Goal: Task Accomplishment & Management: Complete application form

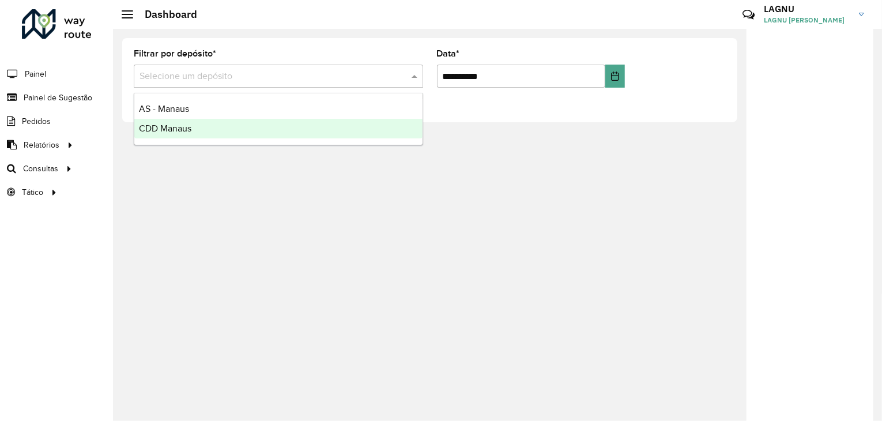
click at [166, 153] on body "**********" at bounding box center [441, 210] width 882 height 421
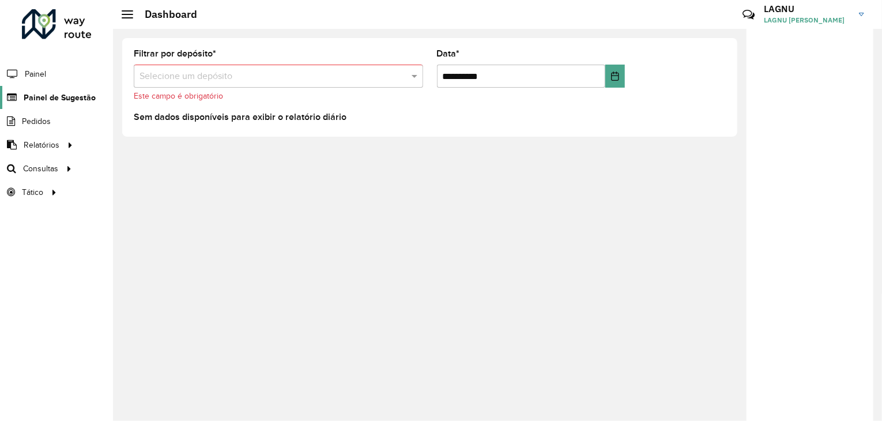
click at [65, 97] on span "Painel de Sugestão" at bounding box center [60, 98] width 72 height 12
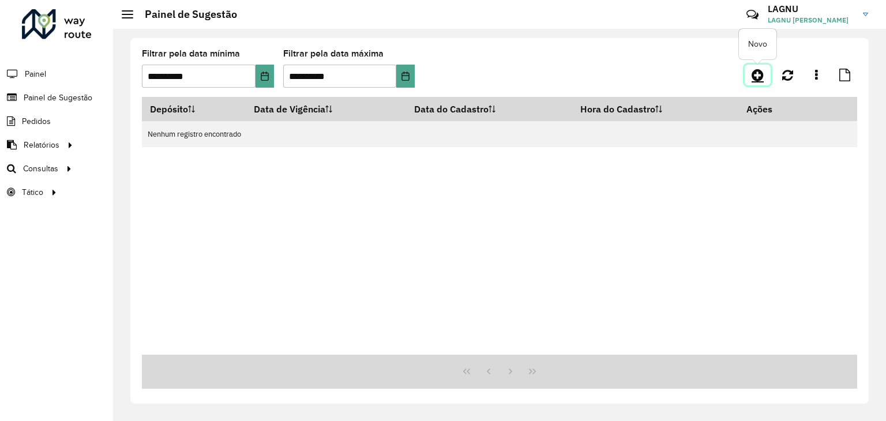
click at [753, 77] on icon at bounding box center [757, 75] width 12 height 14
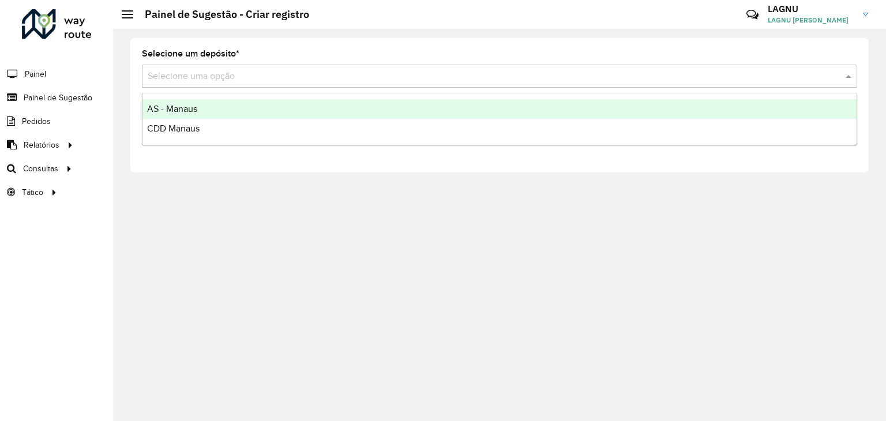
click at [238, 65] on div "Selecione uma opção" at bounding box center [499, 76] width 715 height 23
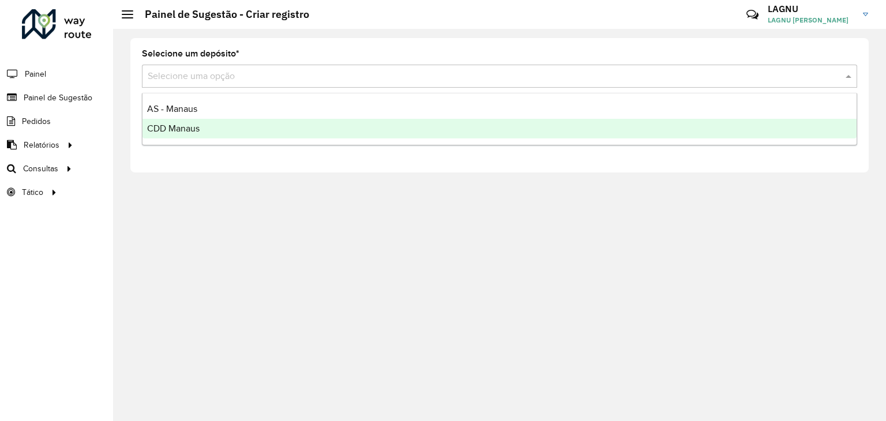
click at [223, 123] on div "CDD Manaus" at bounding box center [499, 129] width 714 height 20
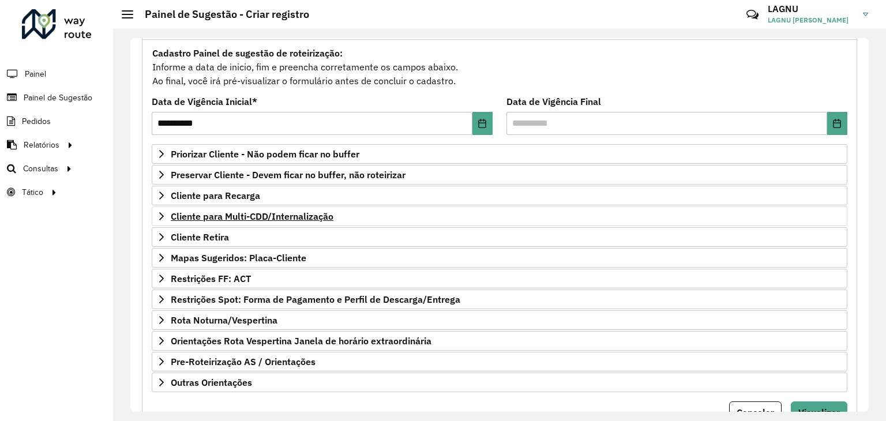
scroll to position [115, 0]
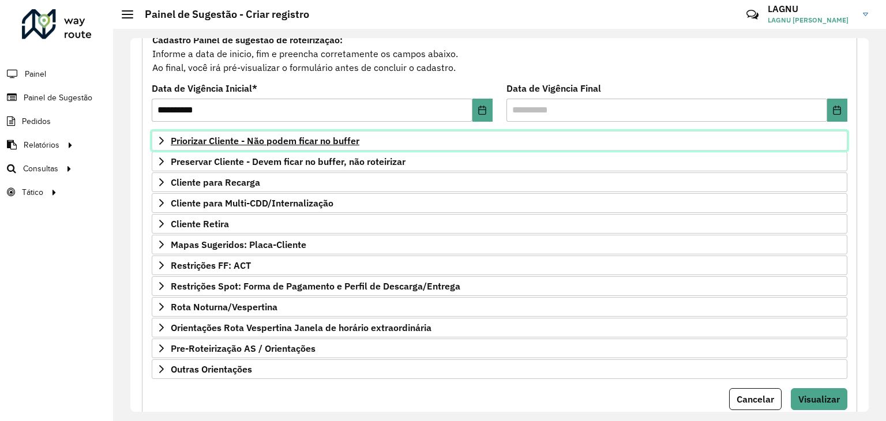
click at [201, 145] on span "Priorizar Cliente - Não podem ficar no buffer" at bounding box center [265, 140] width 189 height 9
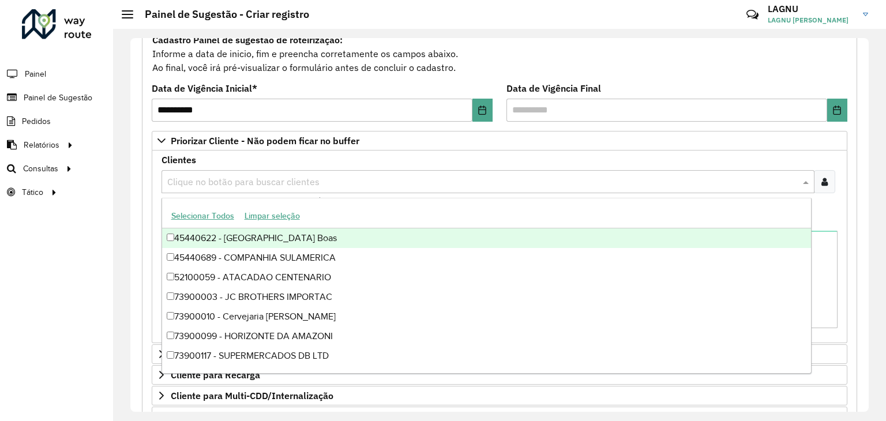
click at [216, 188] on div "Clique no botão para buscar clientes" at bounding box center [487, 181] width 653 height 23
paste input "**********"
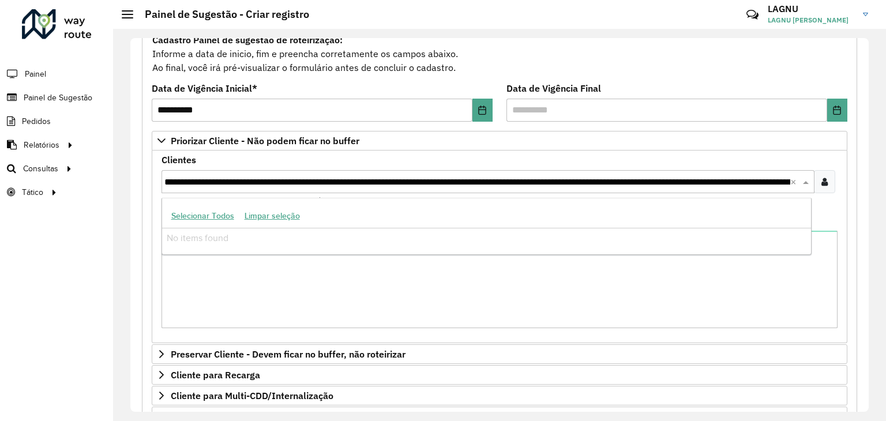
scroll to position [0, 503]
type input "**********"
click at [833, 176] on div "**********" at bounding box center [499, 181] width 676 height 23
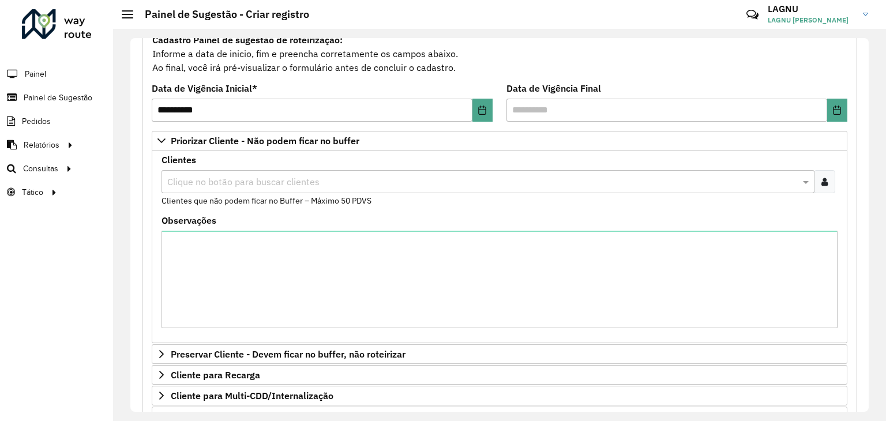
click at [821, 182] on icon at bounding box center [824, 181] width 6 height 9
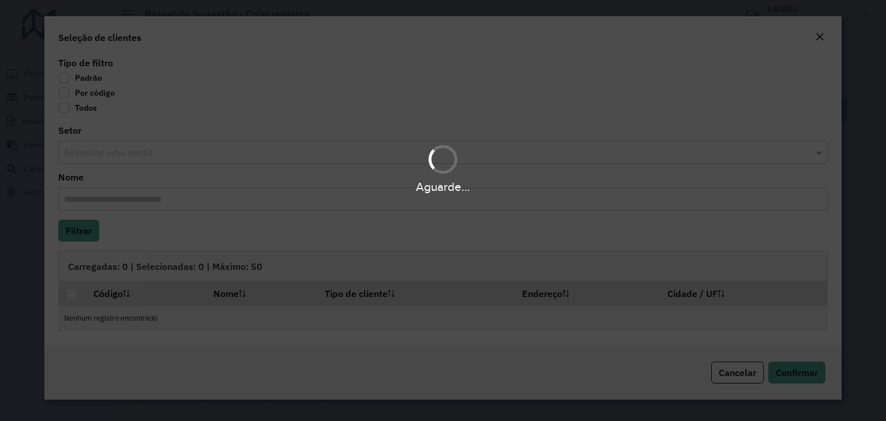
click at [65, 96] on div "Aguarde..." at bounding box center [443, 210] width 886 height 421
click at [65, 95] on div "Aguarde..." at bounding box center [443, 210] width 886 height 421
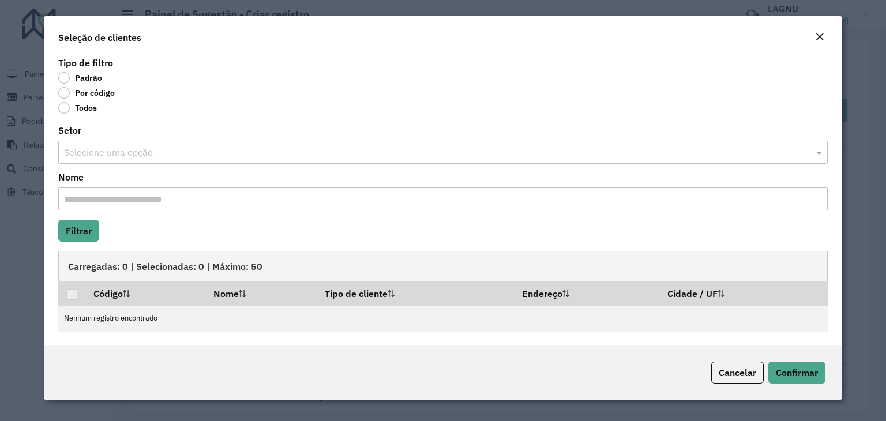
click at [62, 93] on label "Por código" at bounding box center [86, 93] width 57 height 12
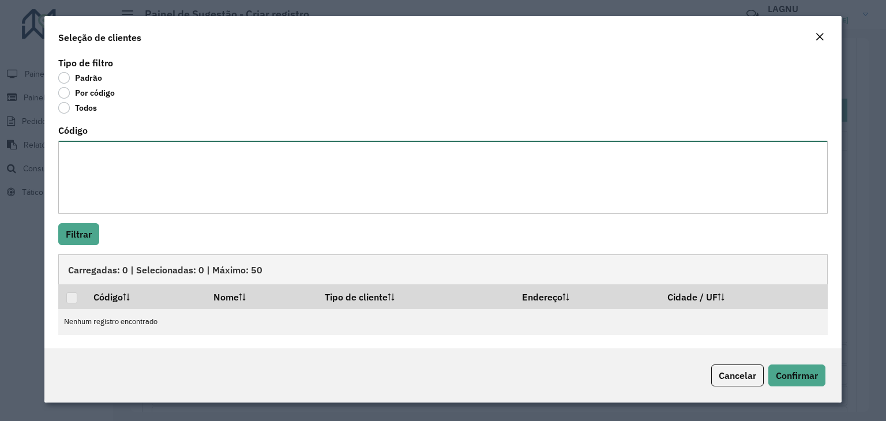
click at [113, 174] on textarea "Código" at bounding box center [442, 177] width 769 height 73
paste textarea "***** ***** ***** ***** ***** ***** ***** ***** ***** ***** **** ***** ***** **…"
type textarea "***** ***** ***** ***** ***** ***** ***** ***** ***** ***** **** ***** ***** **…"
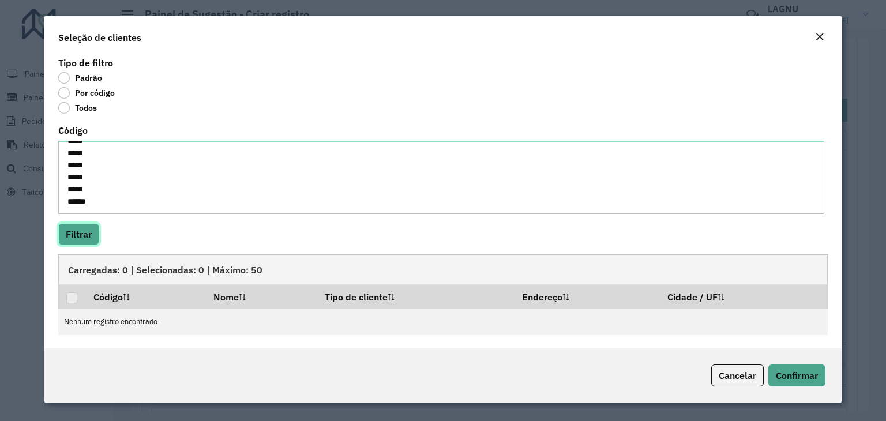
click at [85, 223] on button "Filtrar" at bounding box center [78, 234] width 41 height 22
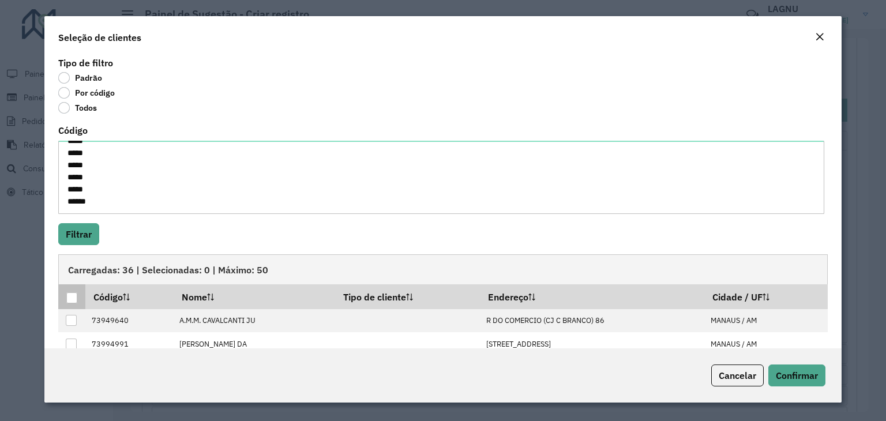
click at [74, 291] on p-tableheadercheckbox at bounding box center [72, 297] width 12 height 12
click at [72, 295] on div at bounding box center [71, 297] width 11 height 11
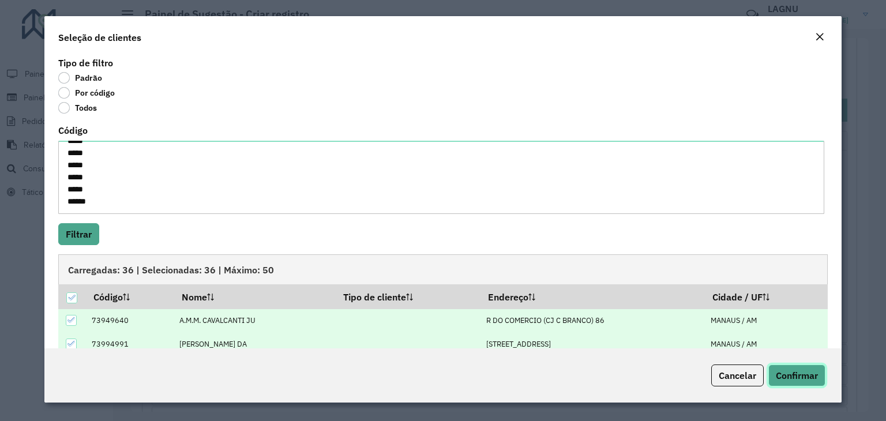
click at [789, 372] on span "Confirmar" at bounding box center [797, 376] width 42 height 12
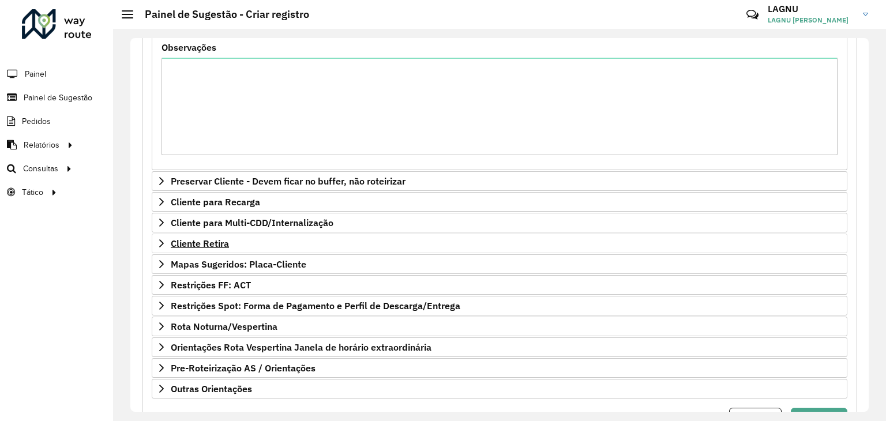
scroll to position [343, 0]
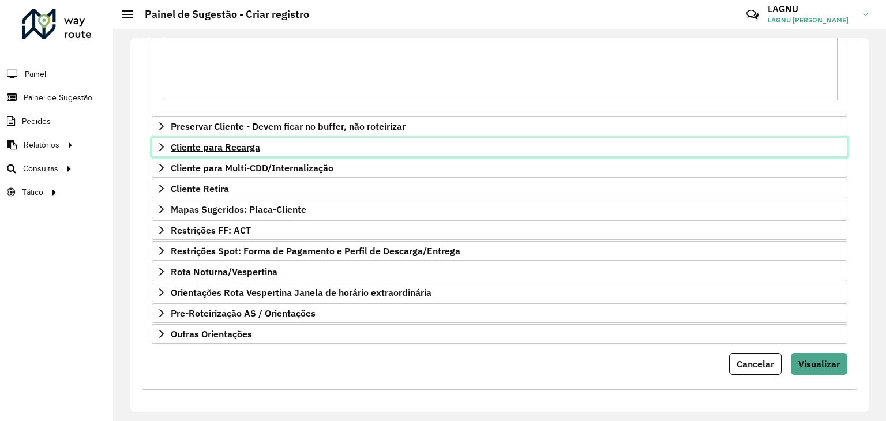
click at [247, 146] on span "Cliente para Recarga" at bounding box center [215, 146] width 89 height 9
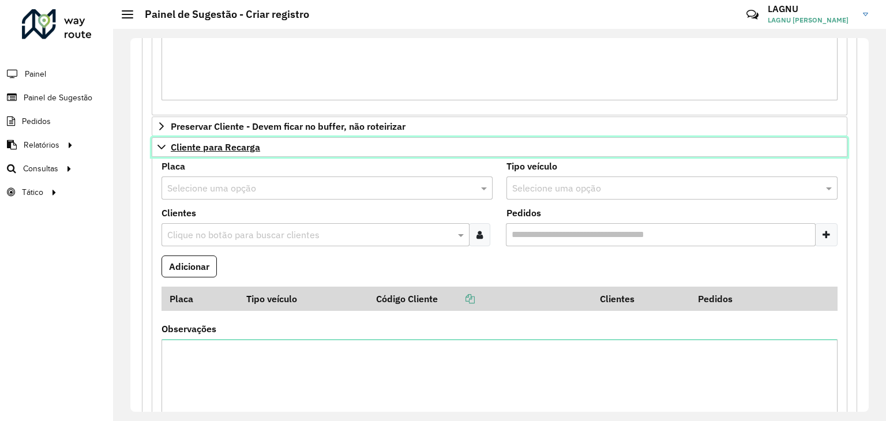
click at [247, 146] on span "Cliente para Recarga" at bounding box center [215, 146] width 89 height 9
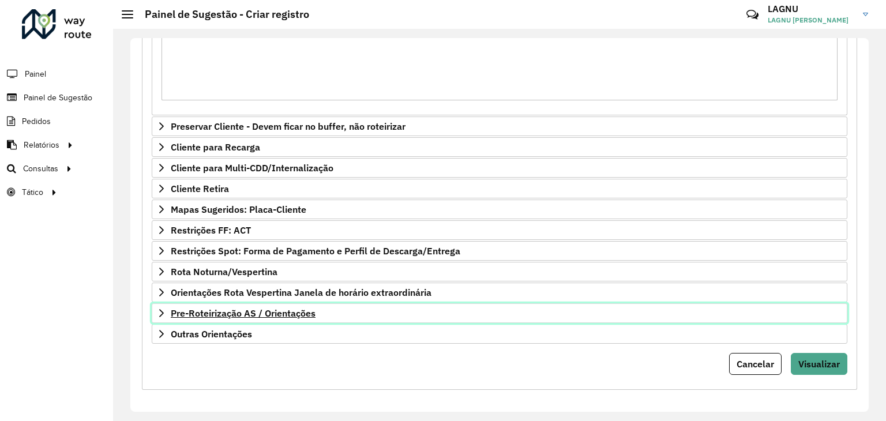
click at [302, 314] on span "Pre-Roteirização AS / Orientações" at bounding box center [243, 313] width 145 height 9
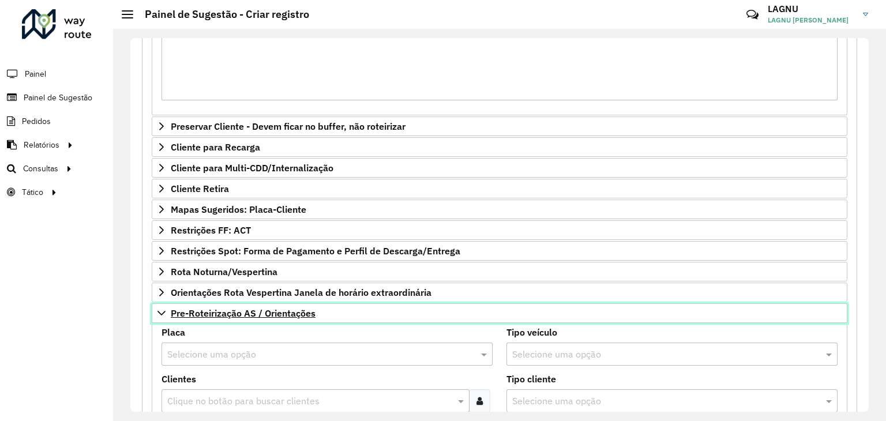
click at [302, 314] on span "Pre-Roteirização AS / Orientações" at bounding box center [243, 313] width 145 height 9
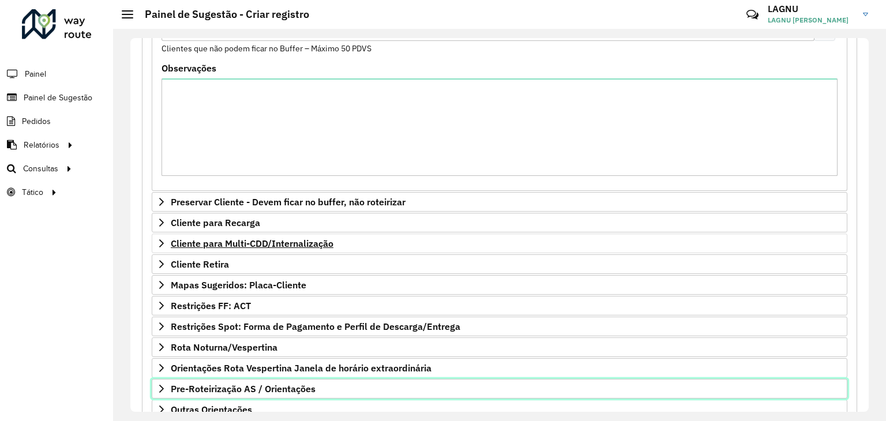
scroll to position [112, 0]
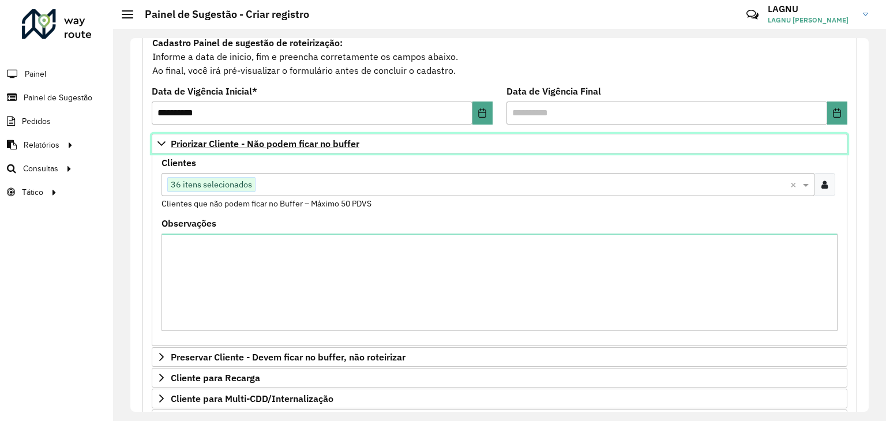
click at [210, 144] on span "Priorizar Cliente - Não podem ficar no buffer" at bounding box center [265, 143] width 189 height 9
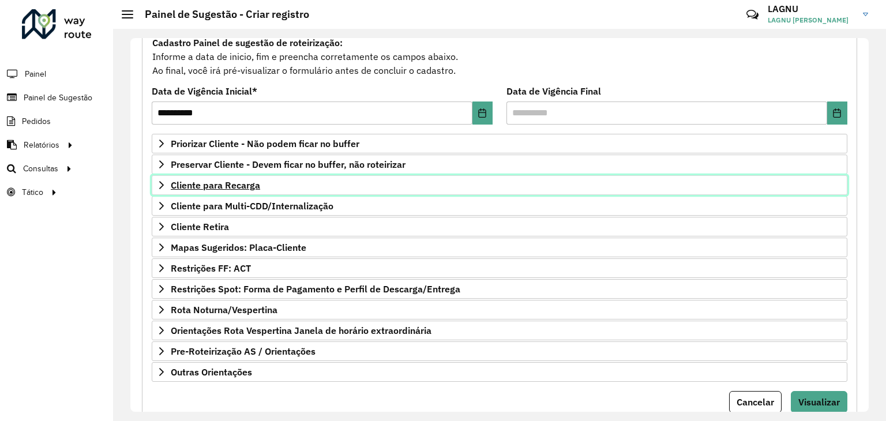
click at [224, 184] on span "Cliente para Recarga" at bounding box center [215, 185] width 89 height 9
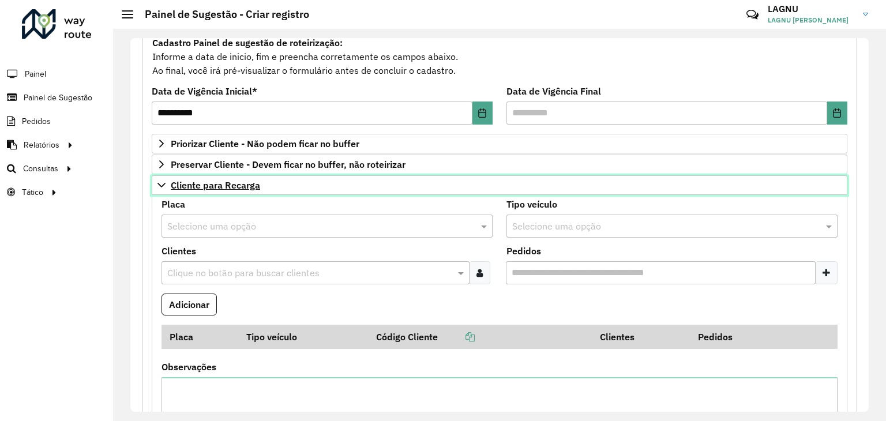
click at [214, 183] on span "Cliente para Recarga" at bounding box center [215, 185] width 89 height 9
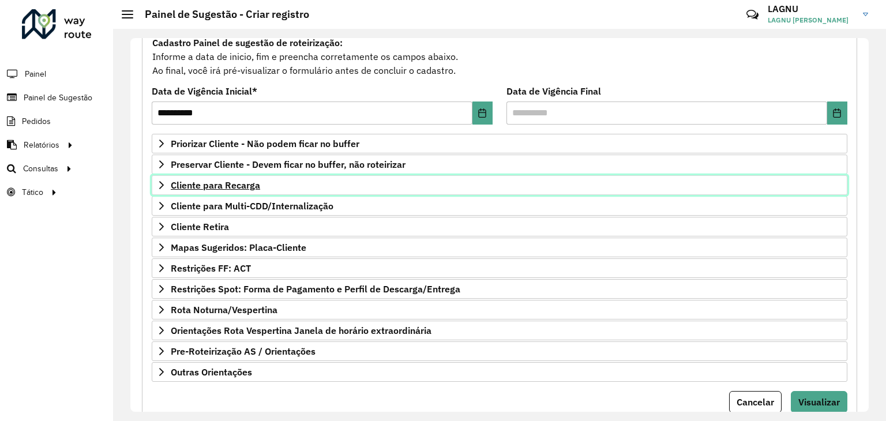
click at [266, 178] on link "Cliente para Recarga" at bounding box center [500, 185] width 696 height 20
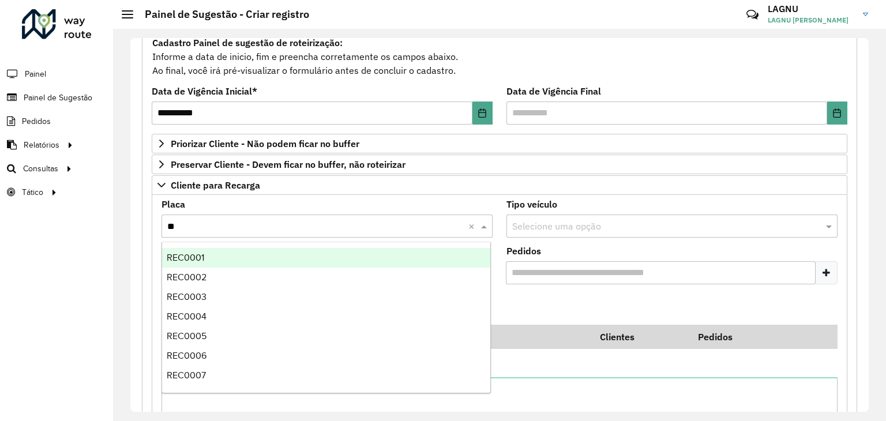
type input "***"
click at [219, 258] on div "REC0001" at bounding box center [326, 258] width 329 height 20
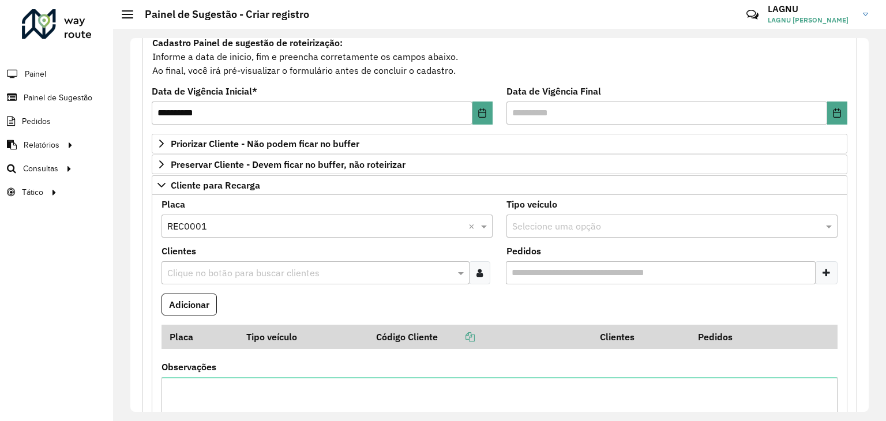
click at [225, 267] on input "text" at bounding box center [309, 273] width 291 height 14
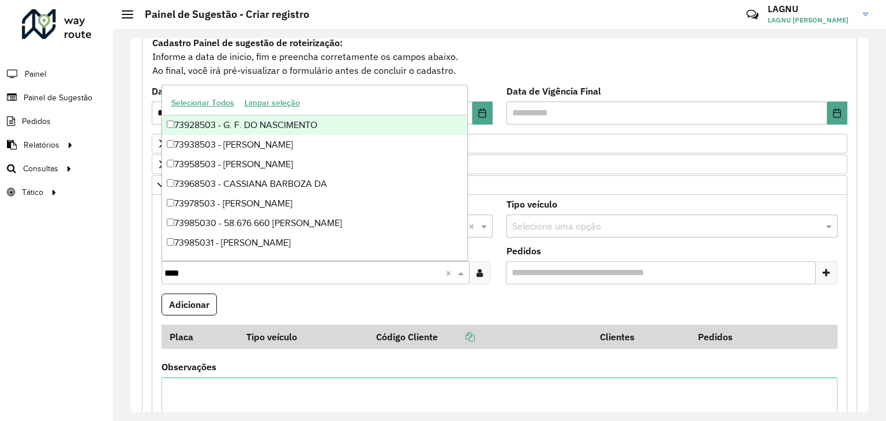
type input "*****"
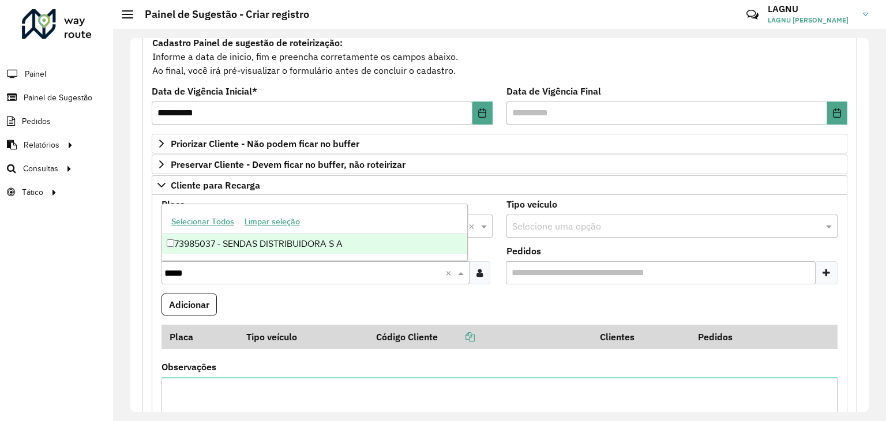
click at [225, 251] on div "73985037 - SENDAS DISTRIBUIDORA S A" at bounding box center [315, 244] width 306 height 20
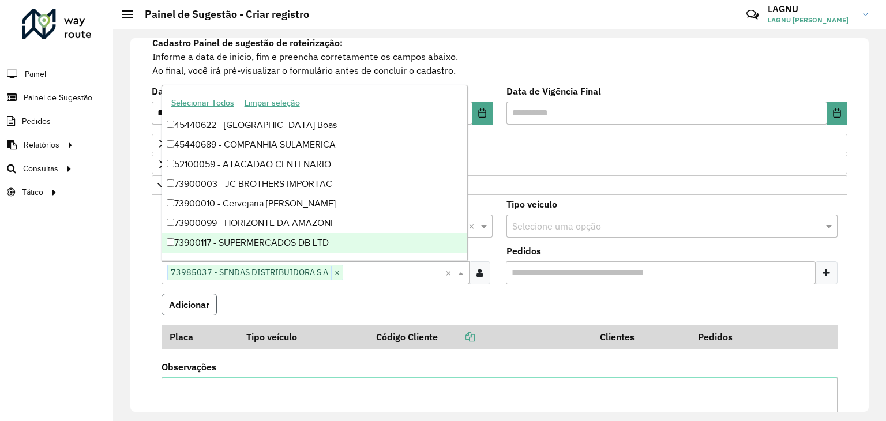
click at [191, 310] on button "Adicionar" at bounding box center [188, 305] width 55 height 22
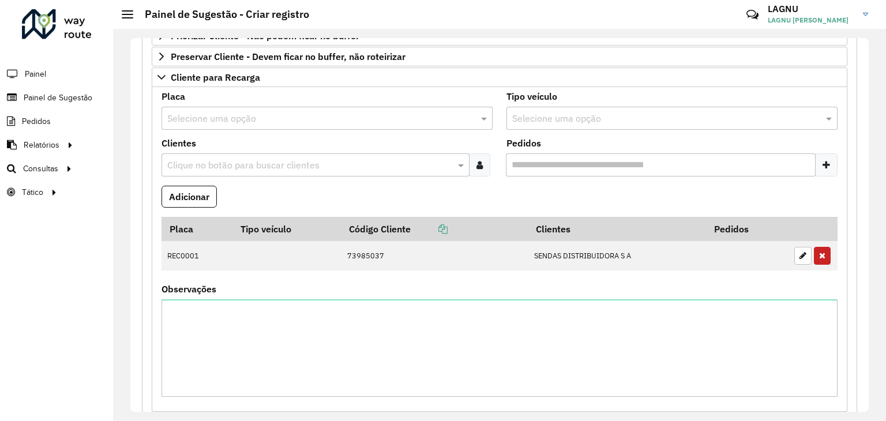
scroll to position [228, 0]
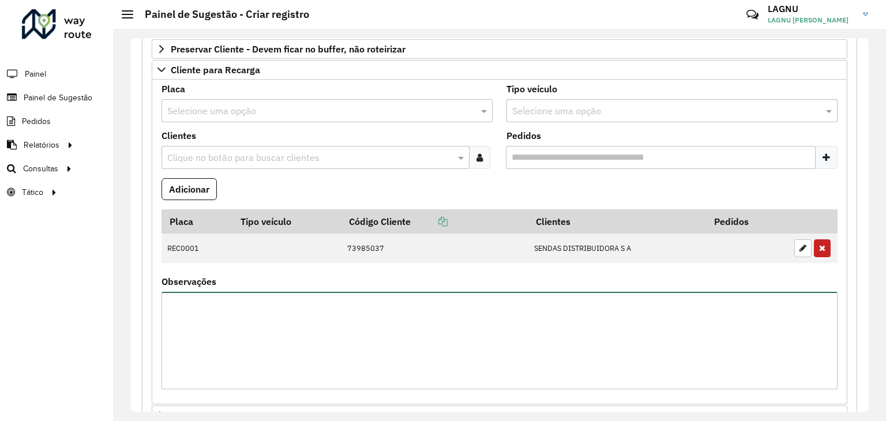
click at [262, 339] on textarea "Observações" at bounding box center [499, 340] width 676 height 97
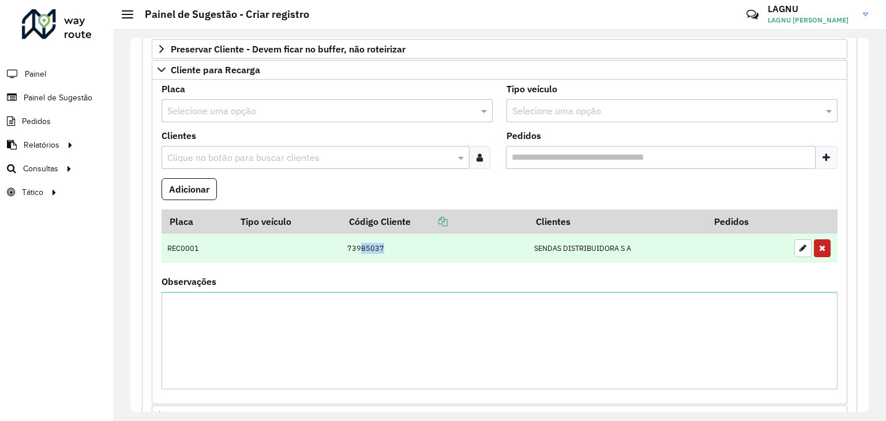
drag, startPoint x: 358, startPoint y: 246, endPoint x: 394, endPoint y: 246, distance: 35.8
click at [394, 246] on td "73985037" at bounding box center [434, 249] width 187 height 30
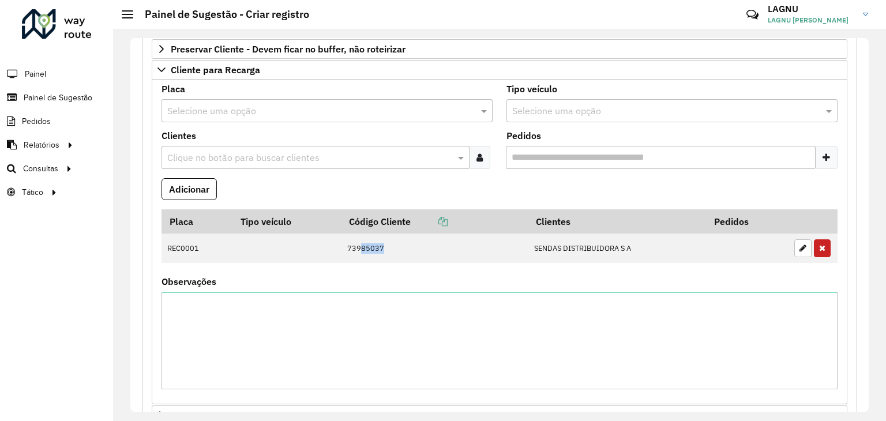
copy td "85037"
click at [194, 321] on textarea "Observações" at bounding box center [499, 340] width 676 height 97
paste textarea "*****"
type textarea "**********"
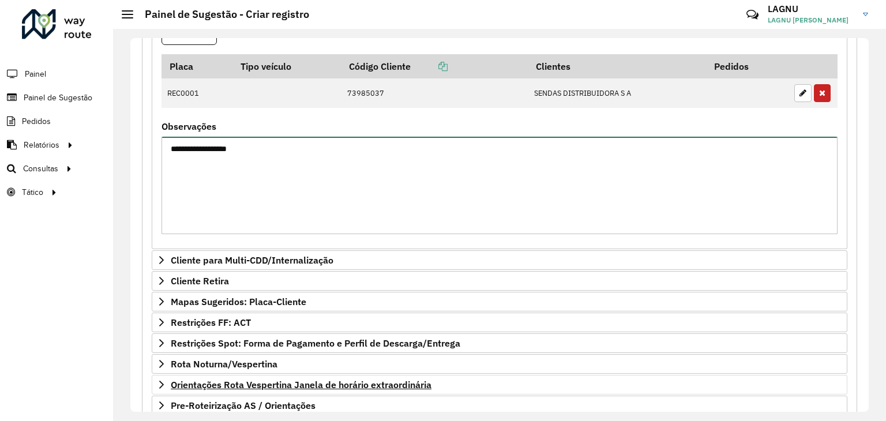
scroll to position [475, 0]
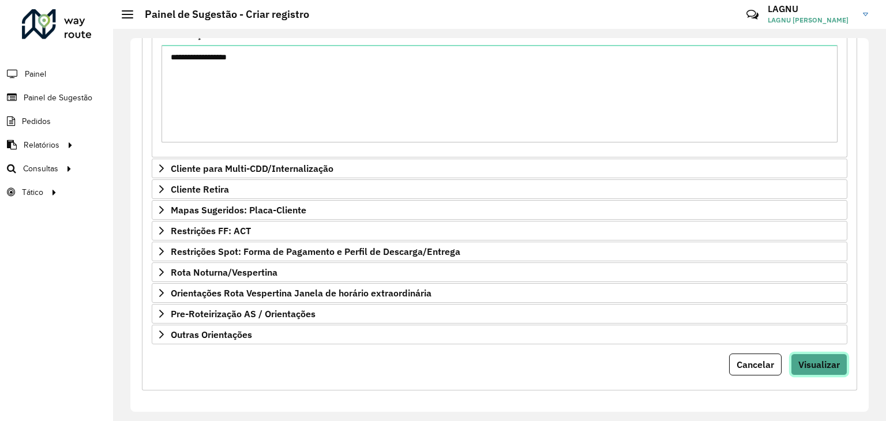
click at [807, 363] on span "Visualizar" at bounding box center [819, 365] width 42 height 12
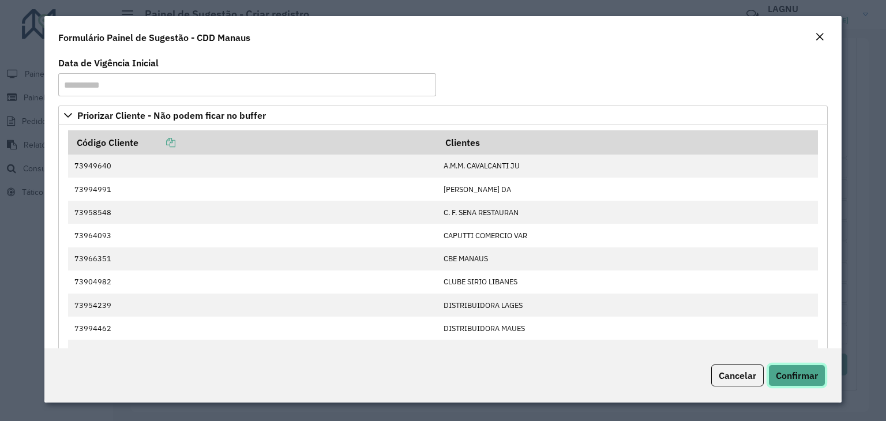
click at [810, 367] on button "Confirmar" at bounding box center [796, 375] width 57 height 22
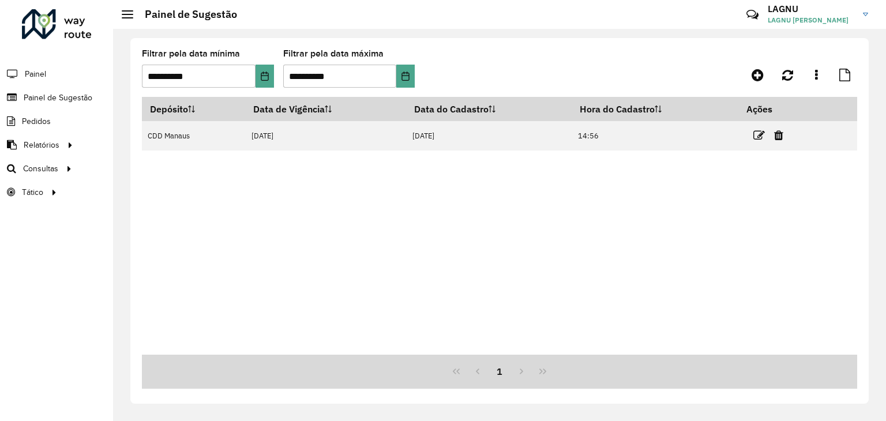
click at [757, 138] on icon at bounding box center [759, 136] width 12 height 12
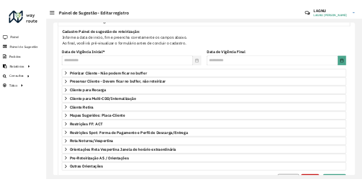
scroll to position [115, 0]
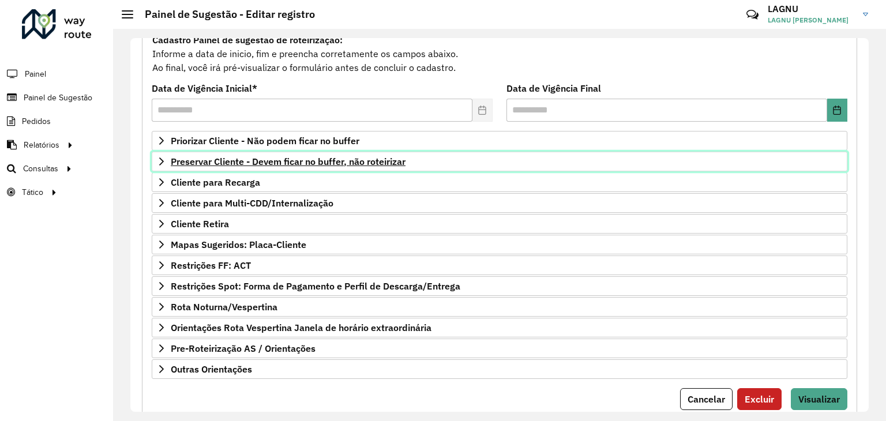
click at [238, 160] on span "Preservar Cliente - Devem ficar no buffer, não roteirizar" at bounding box center [288, 161] width 235 height 9
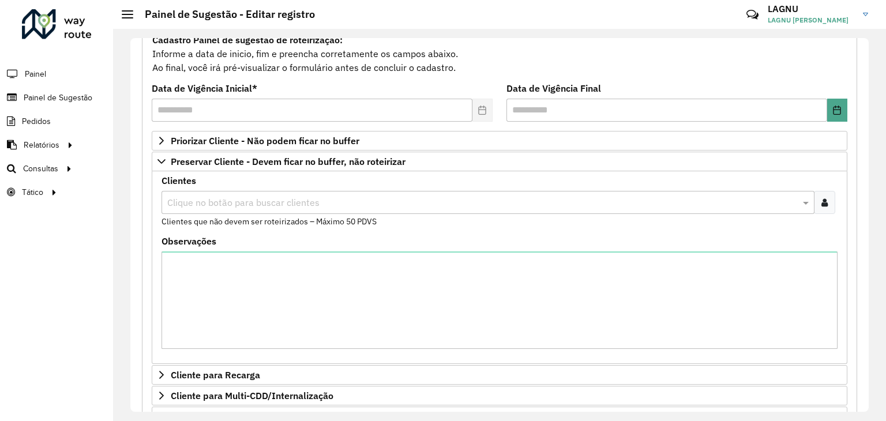
click at [226, 201] on input "text" at bounding box center [482, 203] width 636 height 14
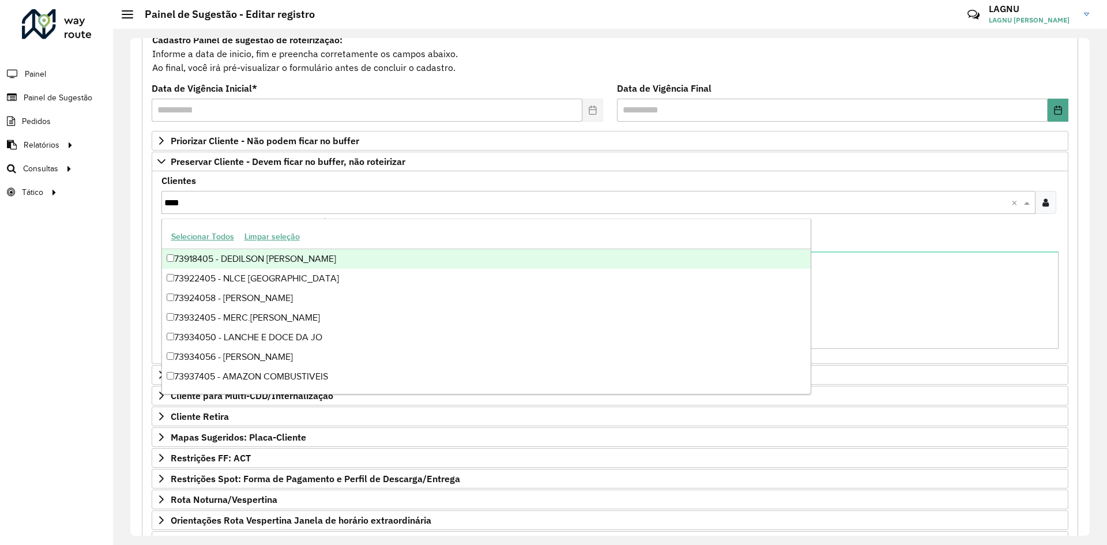
type input "*****"
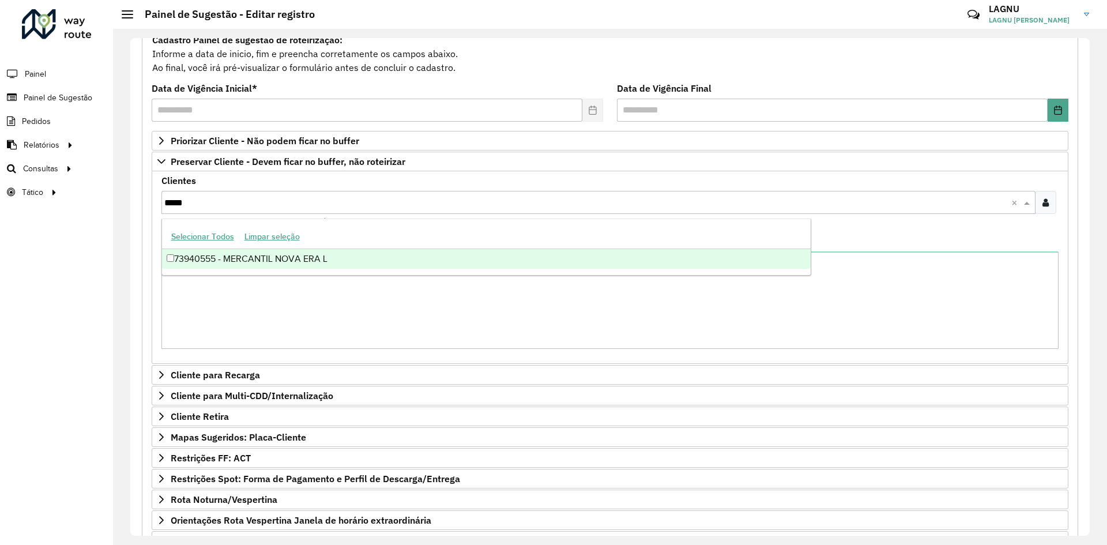
click at [329, 264] on div "73940555 - MERCANTIL NOVA ERA L" at bounding box center [486, 259] width 649 height 20
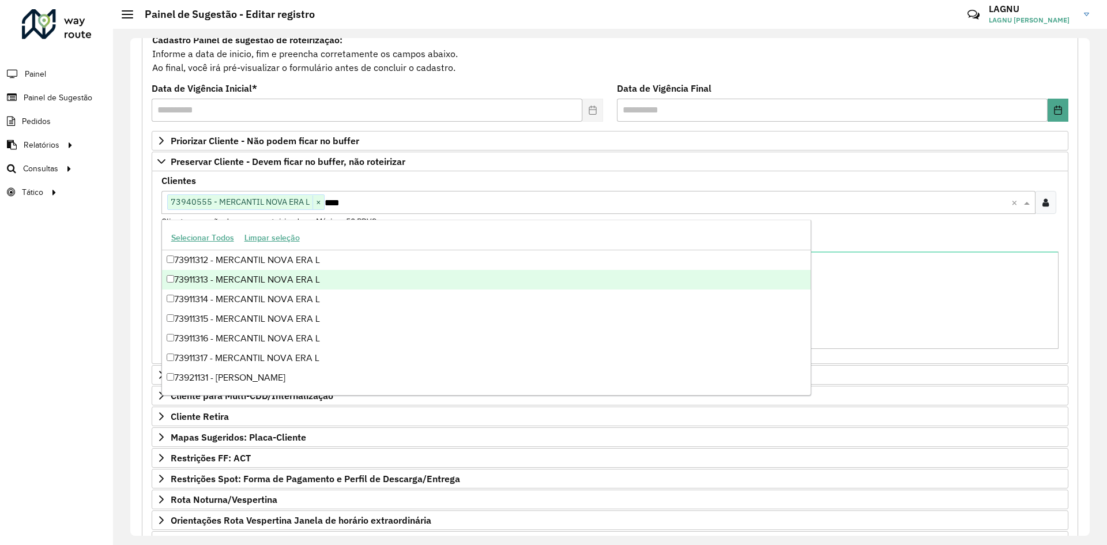
type input "*****"
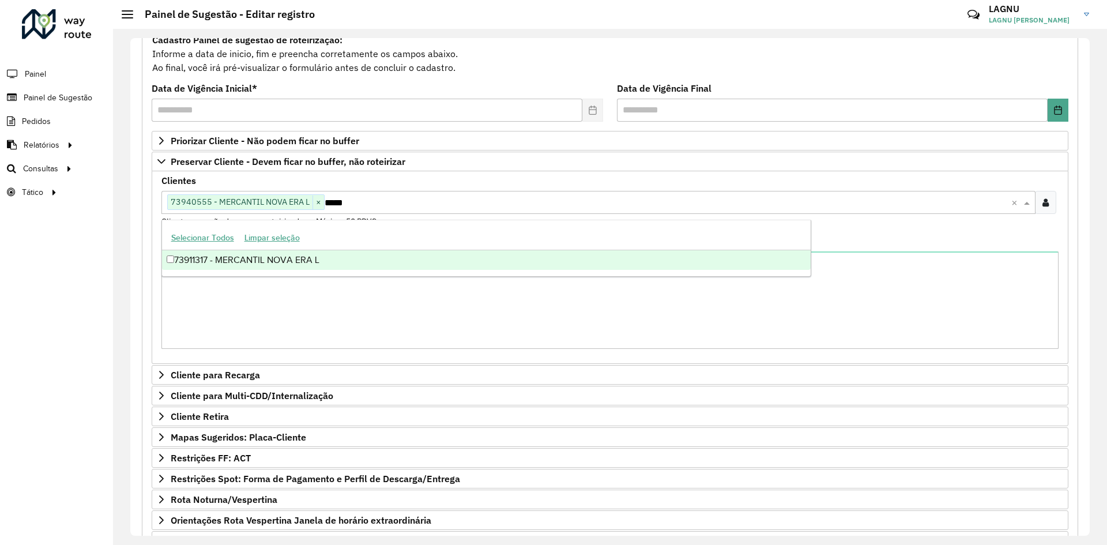
click at [373, 264] on div "73911317 - MERCANTIL NOVA ERA L" at bounding box center [486, 260] width 649 height 20
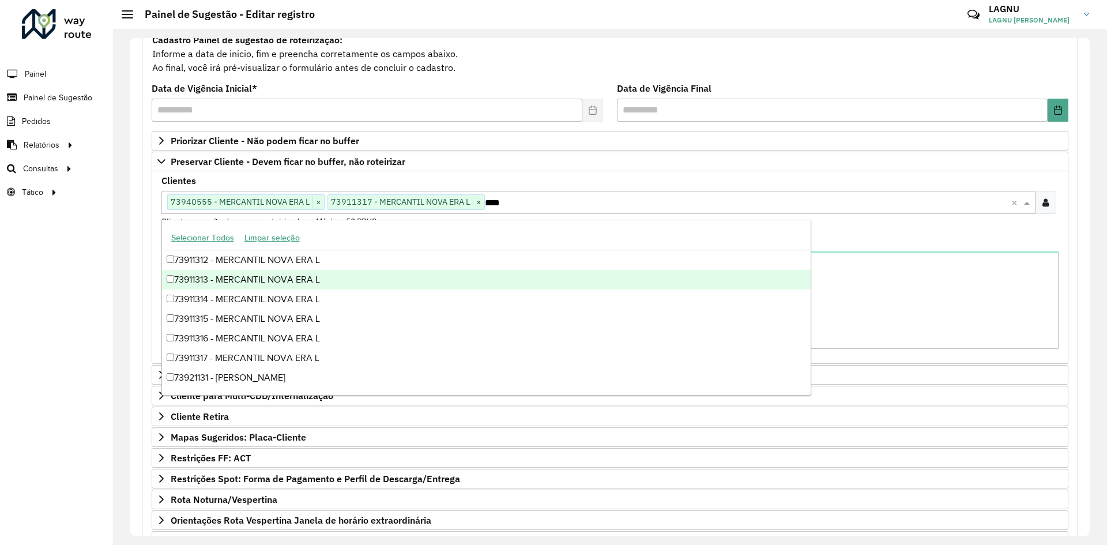
type input "*****"
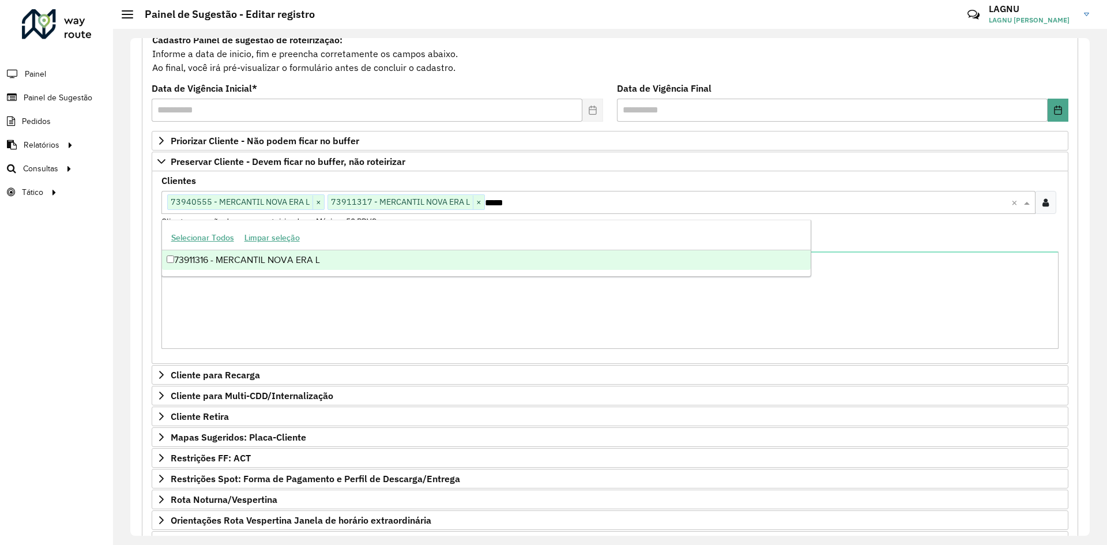
click at [459, 267] on div "73911316 - MERCANTIL NOVA ERA L" at bounding box center [486, 260] width 649 height 20
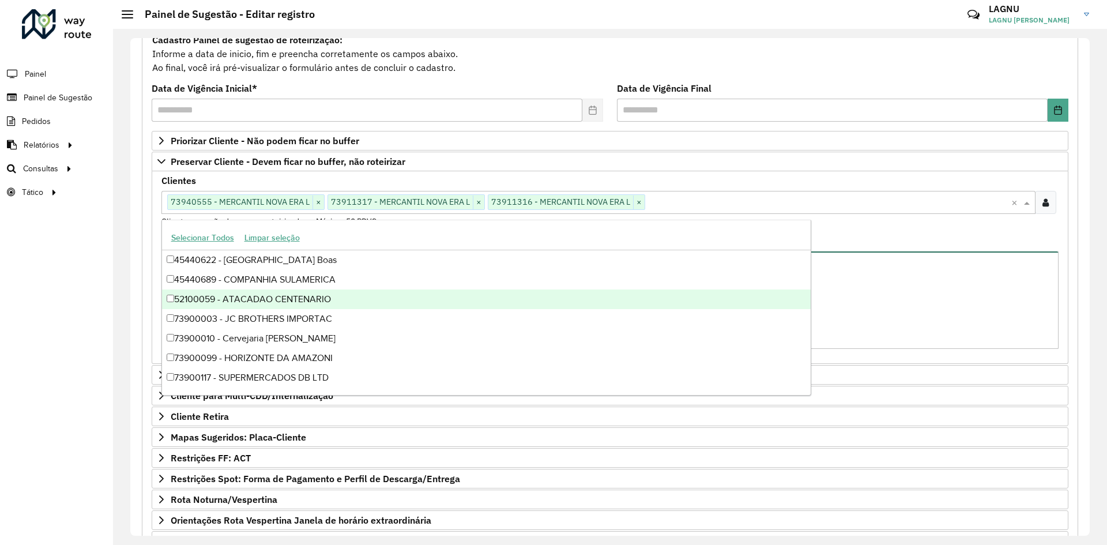
click at [882, 309] on textarea "Observações" at bounding box center [609, 299] width 897 height 97
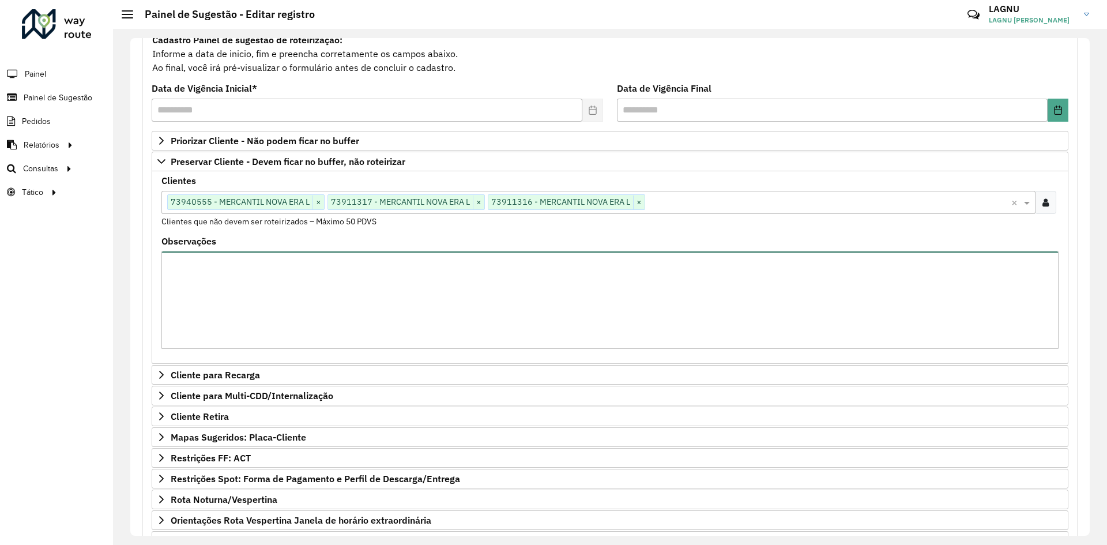
click at [538, 293] on textarea "Observações" at bounding box center [609, 299] width 897 height 97
type textarea "*"
click at [514, 279] on textarea "**********" at bounding box center [609, 299] width 897 height 97
click at [494, 269] on textarea "**********" at bounding box center [609, 299] width 897 height 97
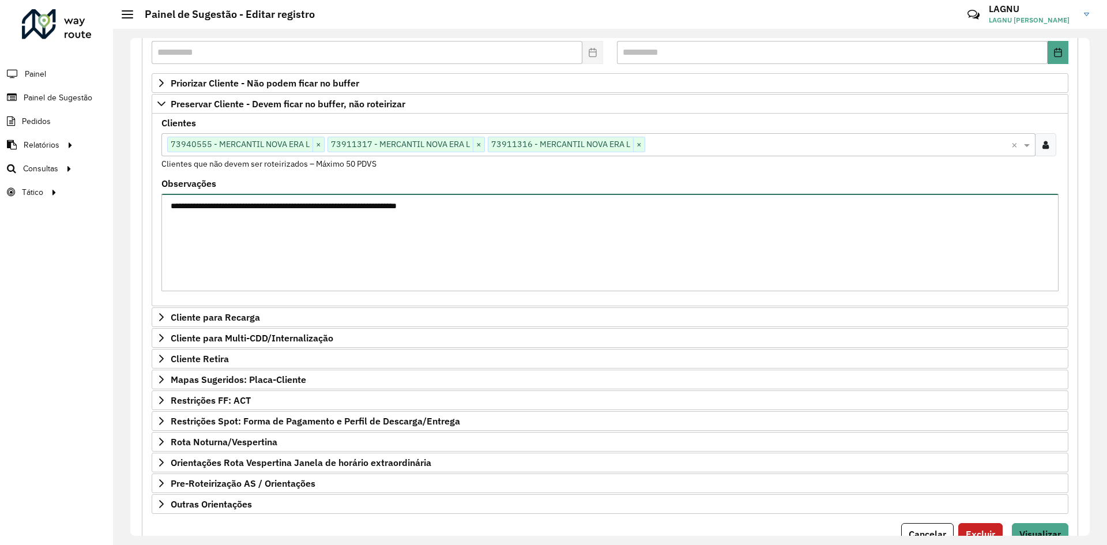
scroll to position [223, 0]
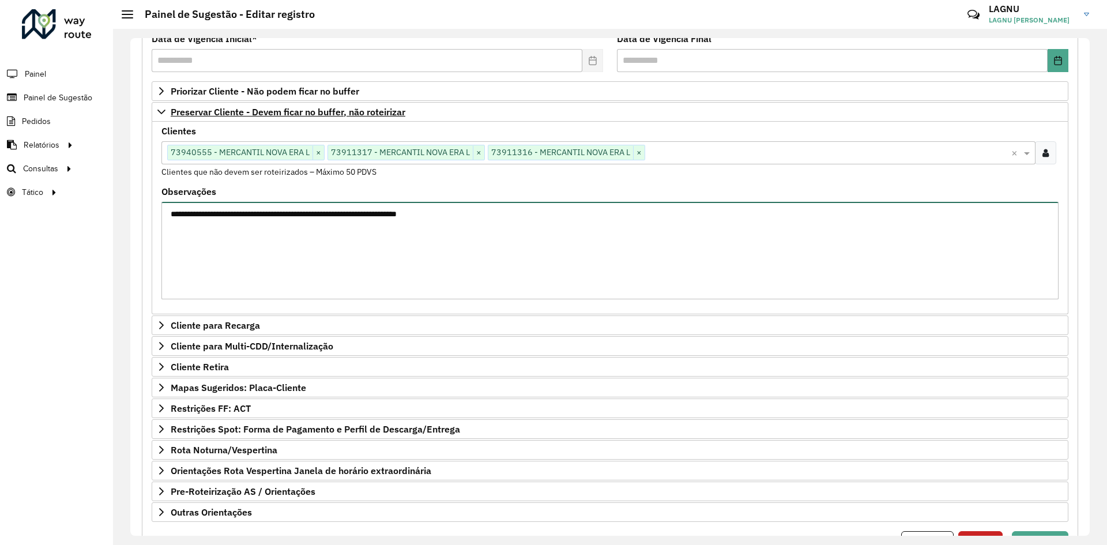
type textarea "**********"
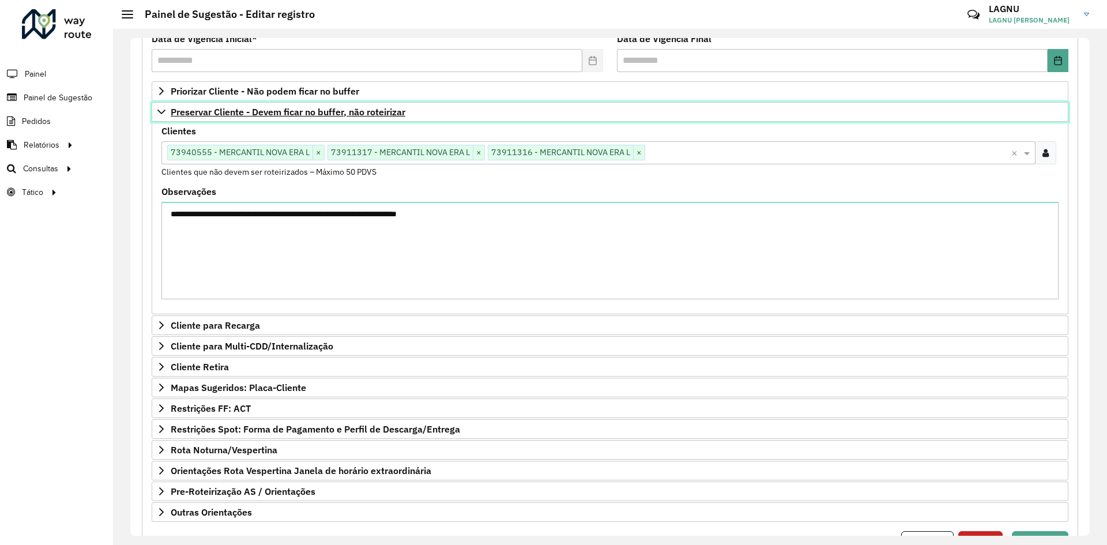
click at [191, 114] on span "Preservar Cliente - Devem ficar no buffer, não roteirizar" at bounding box center [288, 111] width 235 height 9
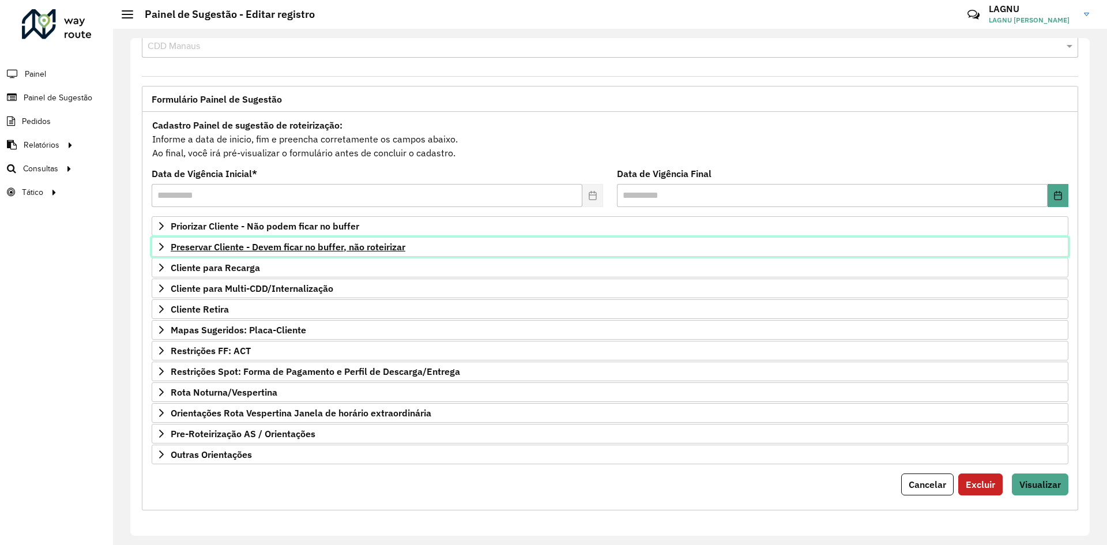
scroll to position [30, 0]
click at [220, 420] on span "Outras Orientações" at bounding box center [211, 454] width 81 height 9
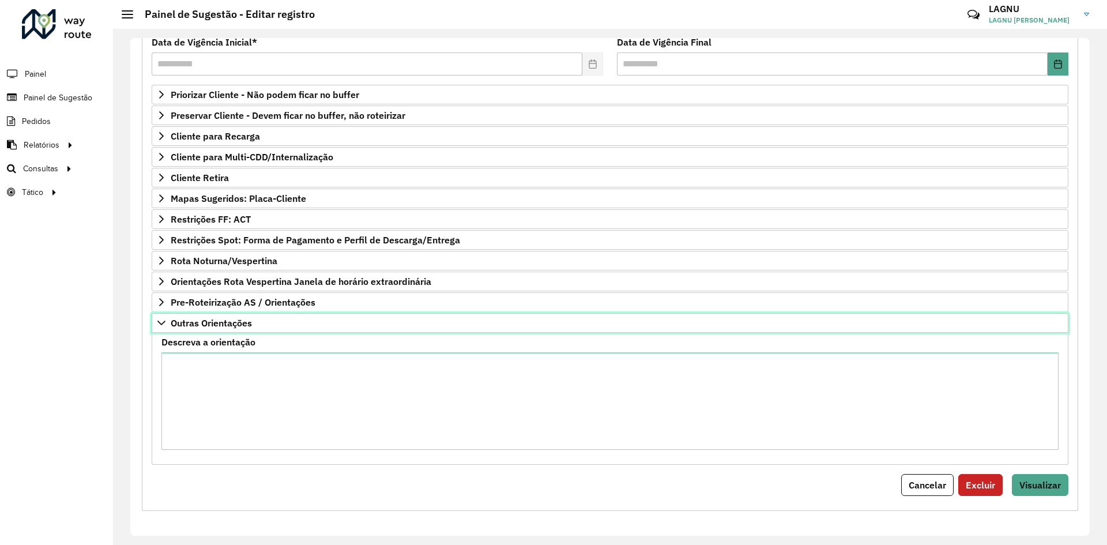
scroll to position [162, 0]
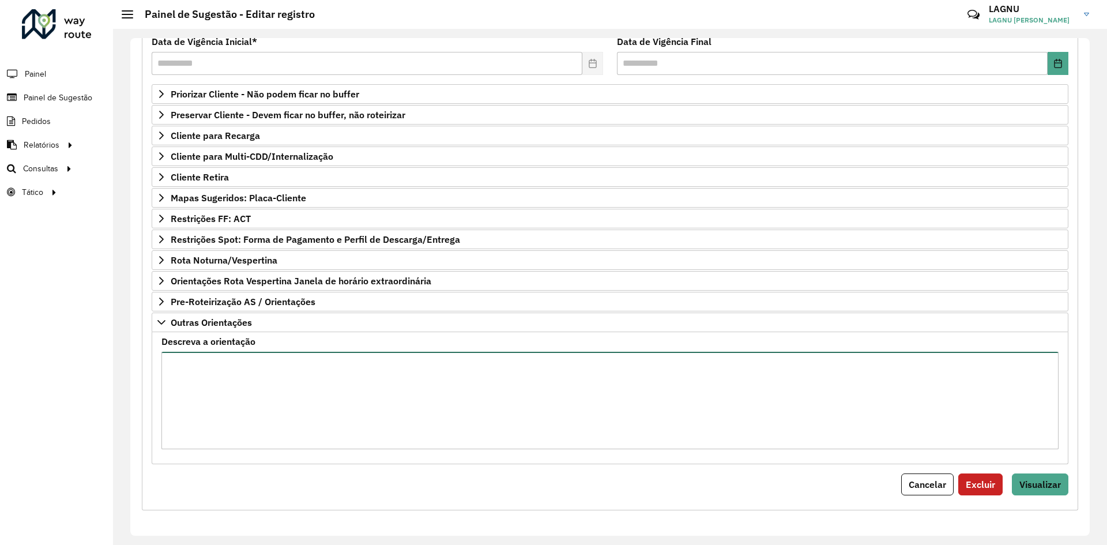
click at [287, 393] on textarea "Descreva a orientação" at bounding box center [609, 400] width 897 height 97
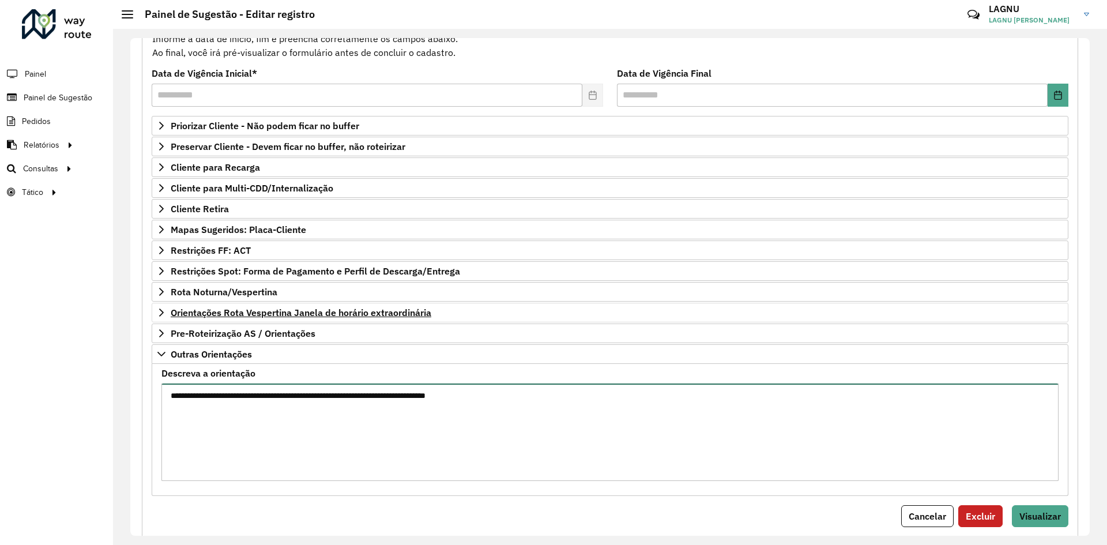
scroll to position [104, 0]
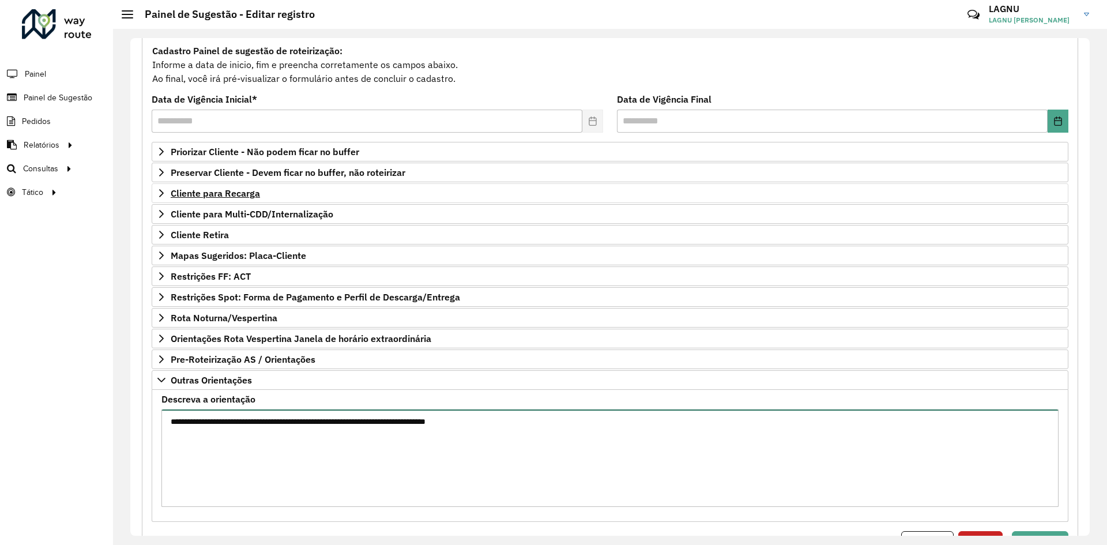
type textarea "**********"
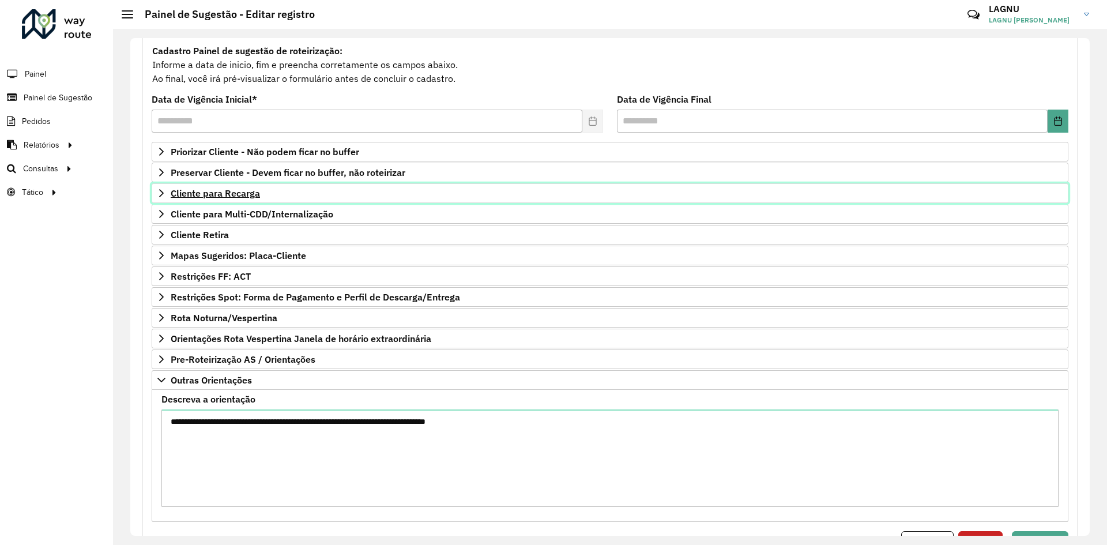
click at [223, 191] on span "Cliente para Recarga" at bounding box center [215, 193] width 89 height 9
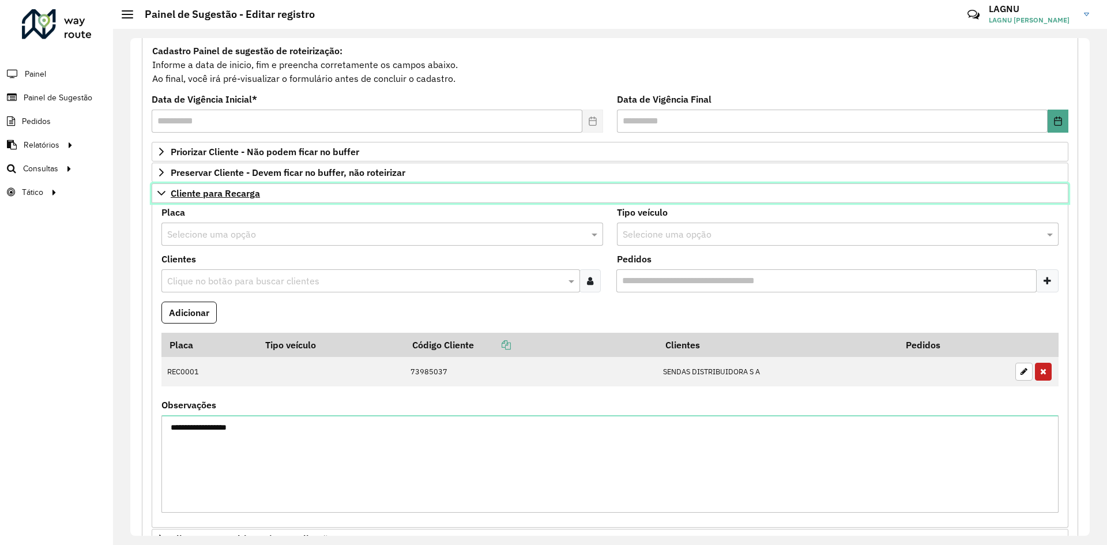
click at [215, 193] on span "Cliente para Recarga" at bounding box center [215, 193] width 89 height 9
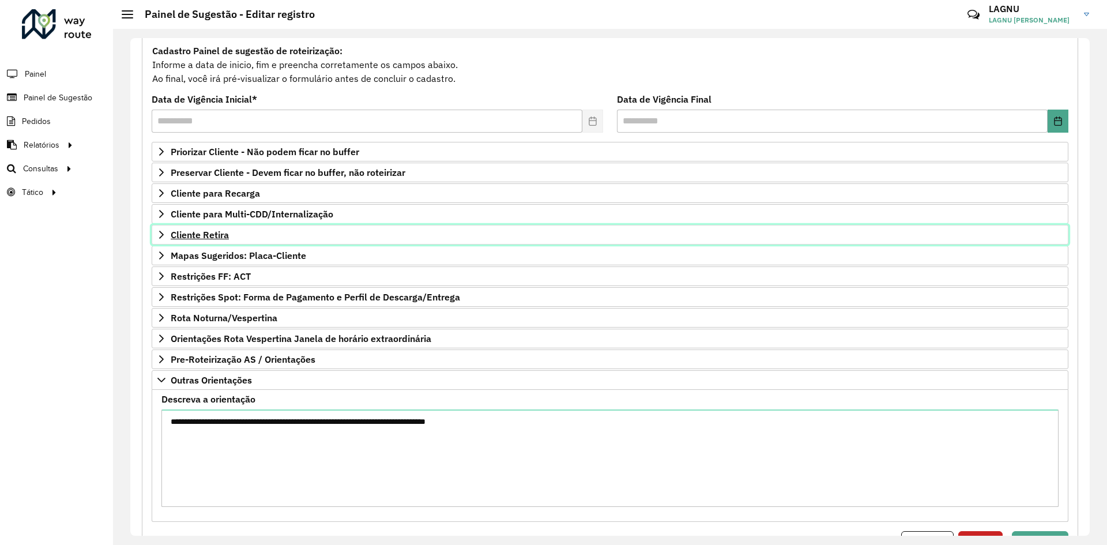
click at [209, 236] on span "Cliente Retira" at bounding box center [200, 234] width 58 height 9
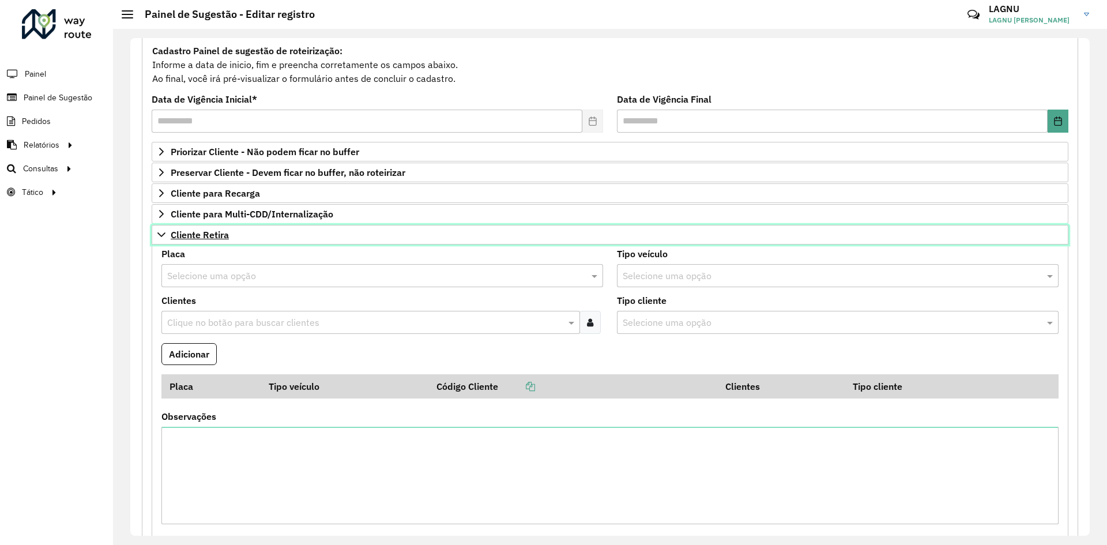
click at [209, 236] on span "Cliente Retira" at bounding box center [200, 234] width 58 height 9
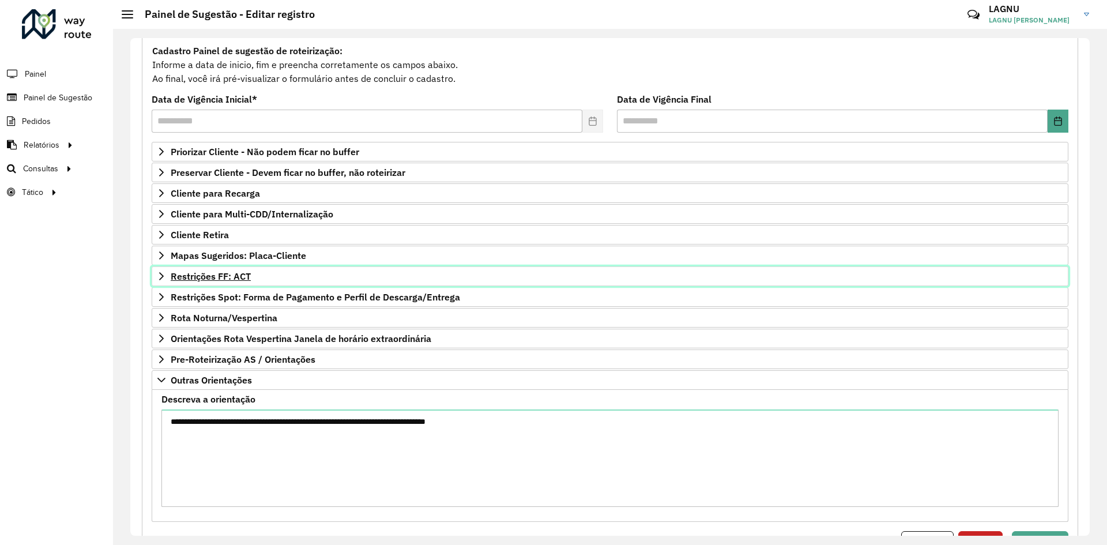
click at [204, 275] on span "Restrições FF: ACT" at bounding box center [211, 276] width 80 height 9
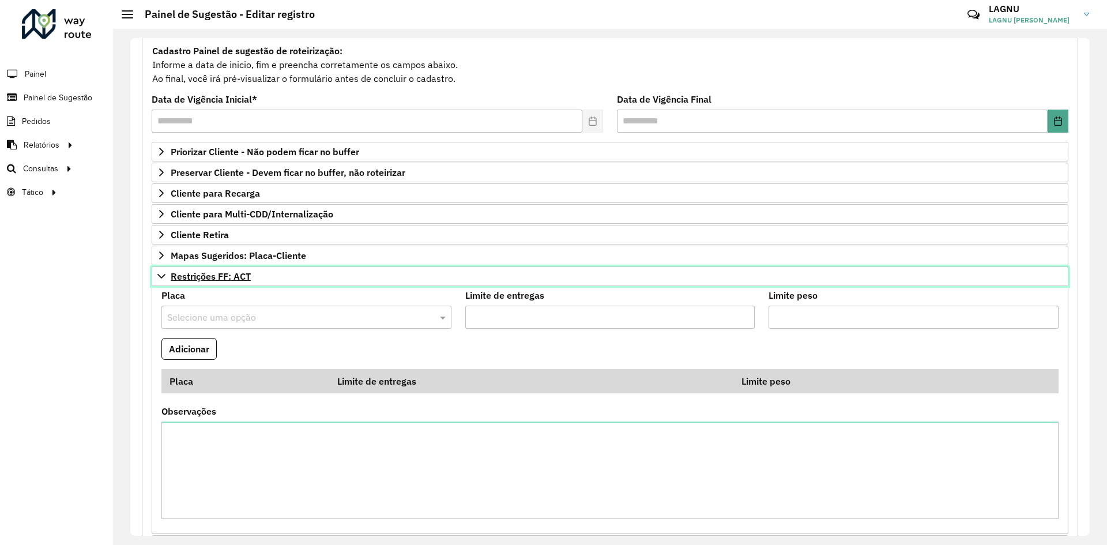
click at [204, 275] on span "Restrições FF: ACT" at bounding box center [211, 276] width 80 height 9
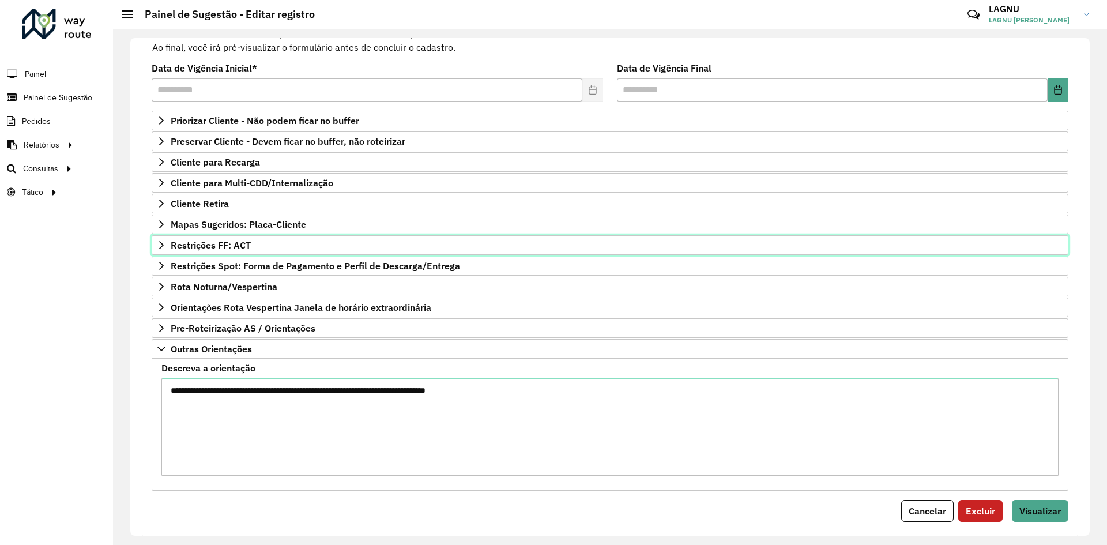
scroll to position [162, 0]
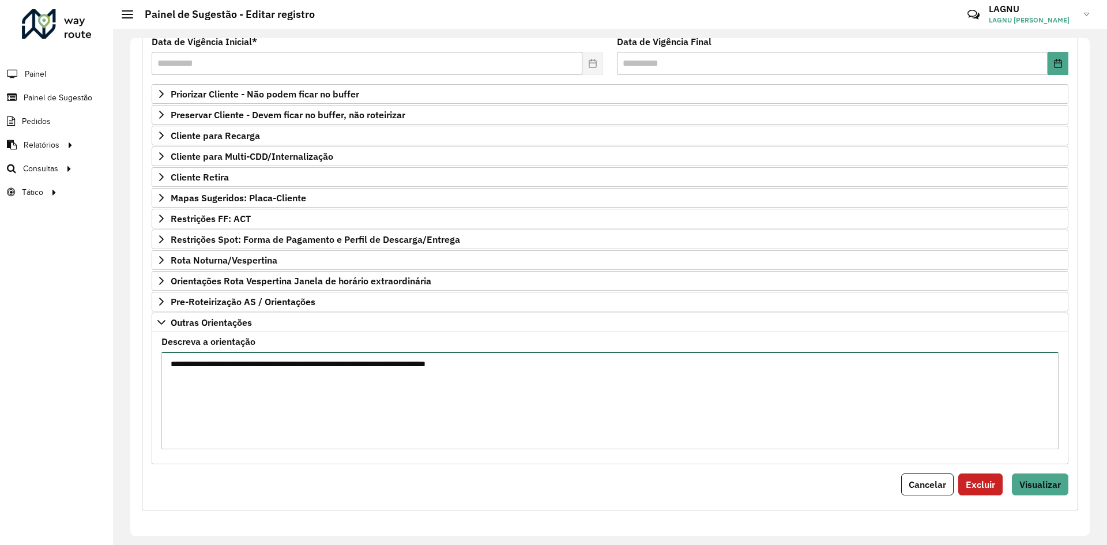
click at [526, 356] on textarea "**********" at bounding box center [609, 400] width 897 height 97
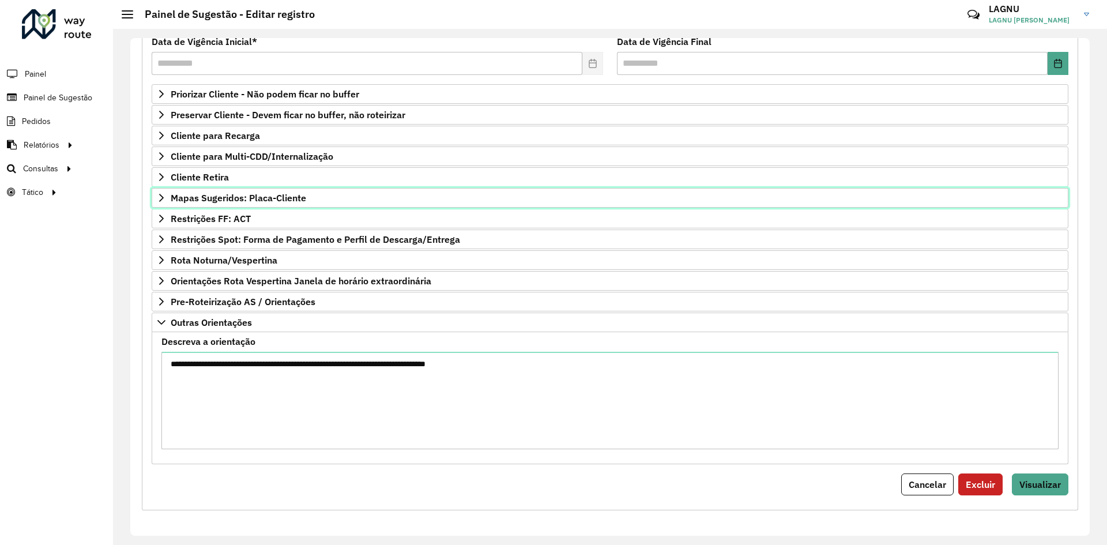
drag, startPoint x: 339, startPoint y: 198, endPoint x: 347, endPoint y: 208, distance: 11.9
click at [339, 198] on link "Mapas Sugeridos: Placa-Cliente" at bounding box center [610, 198] width 917 height 20
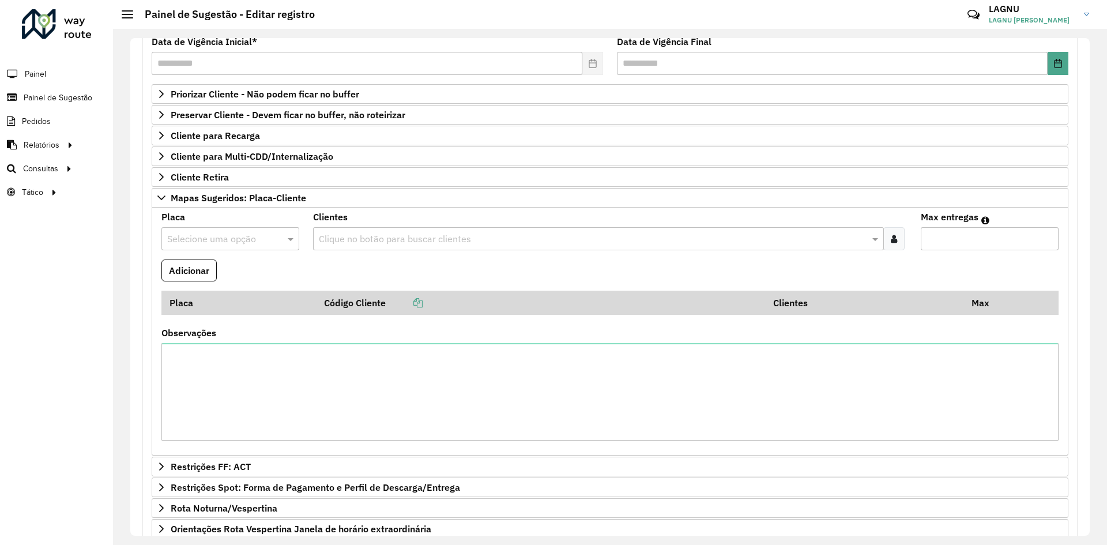
click at [251, 246] on div "Selecione uma opção" at bounding box center [230, 238] width 138 height 23
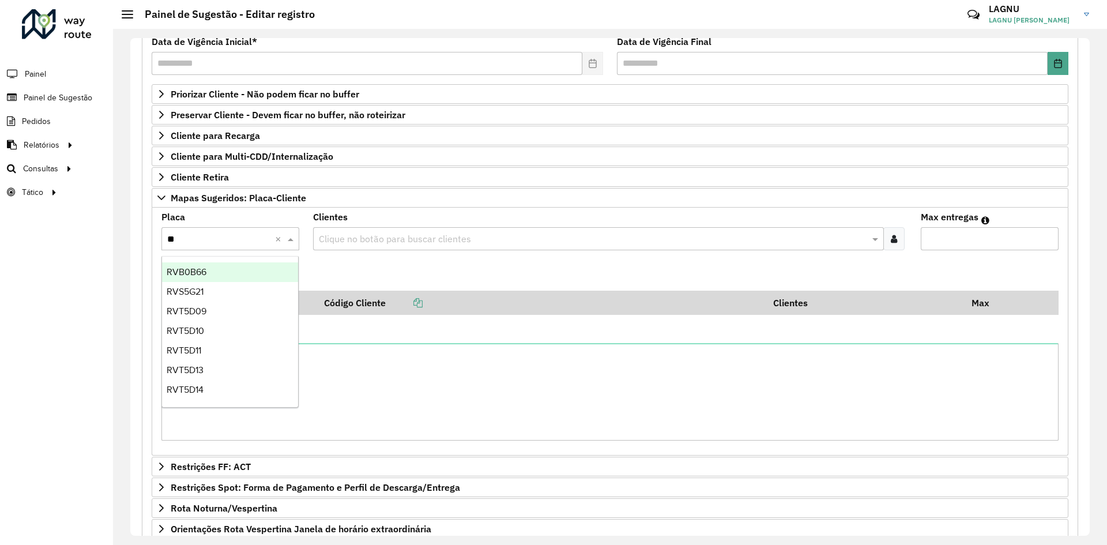
type input "***"
drag, startPoint x: 228, startPoint y: 270, endPoint x: 386, endPoint y: 227, distance: 163.7
click at [228, 270] on div "RVB0B66" at bounding box center [230, 272] width 136 height 20
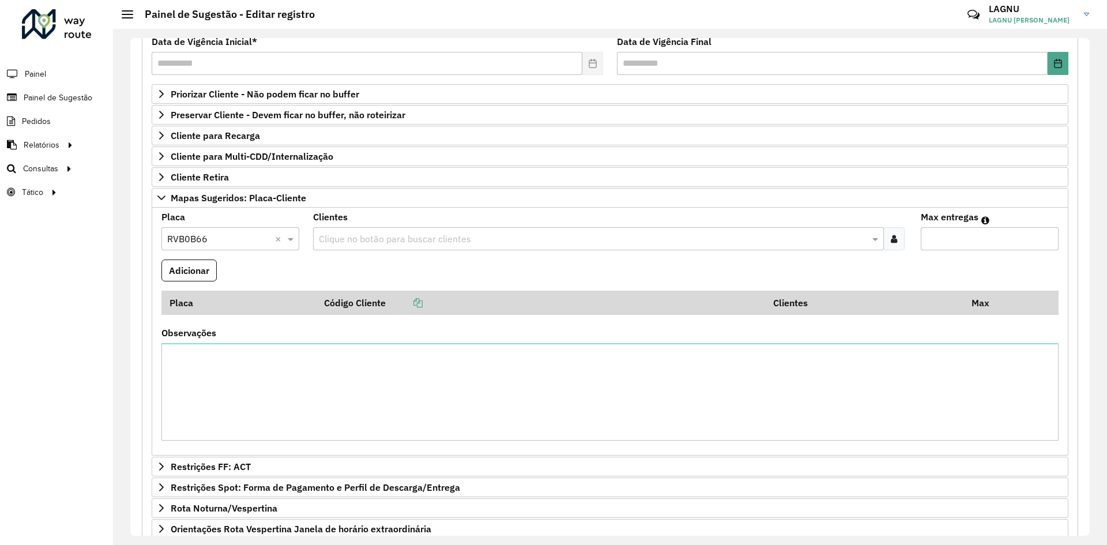
click at [398, 223] on div "Clientes Clique no botão para buscar clientes" at bounding box center [609, 231] width 593 height 37
click at [392, 232] on input "text" at bounding box center [592, 239] width 553 height 14
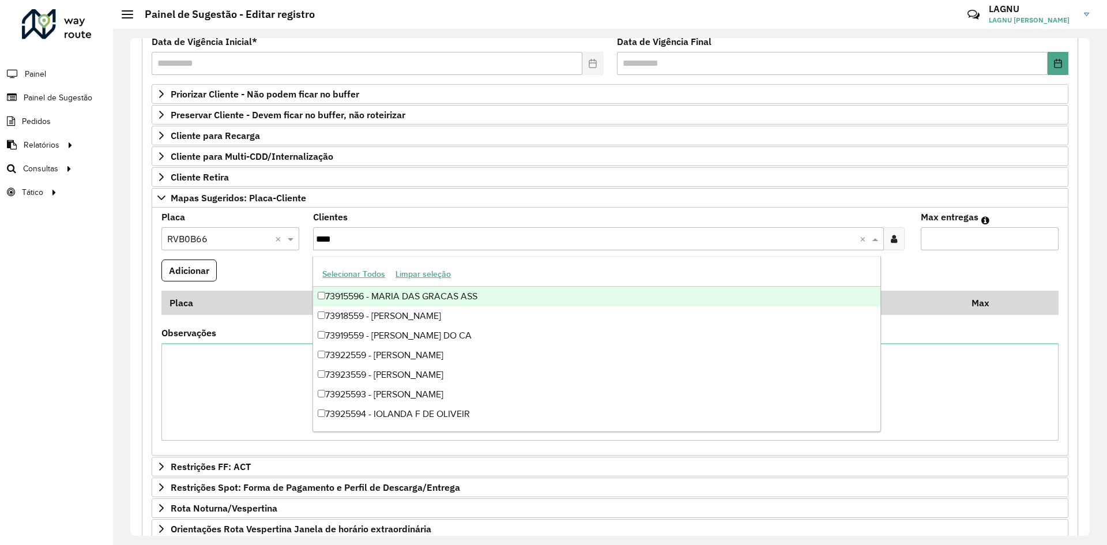
type input "*****"
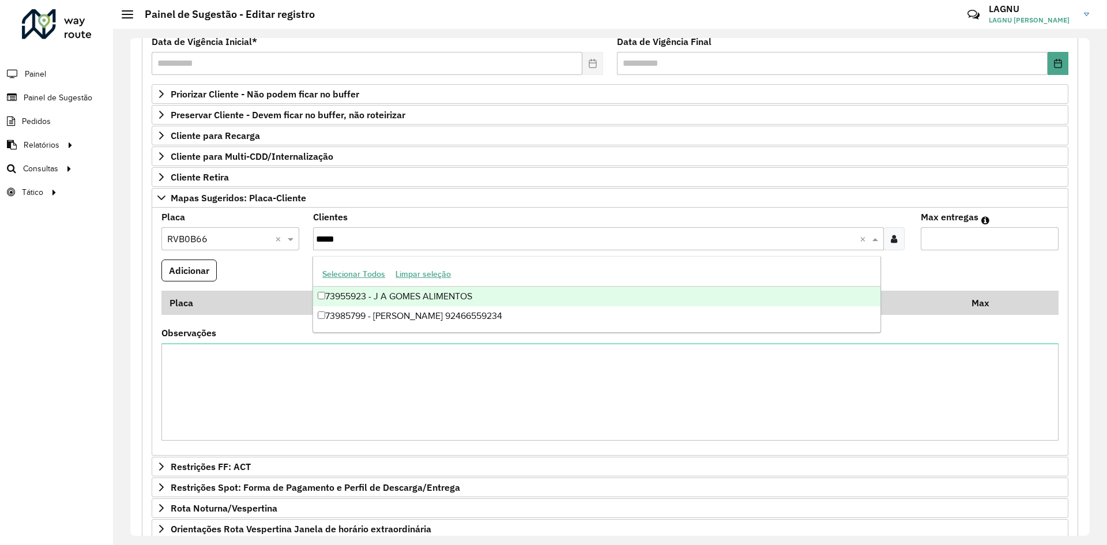
click at [445, 300] on div "73955923 - J A GOMES ALIMENTOS" at bounding box center [596, 297] width 567 height 20
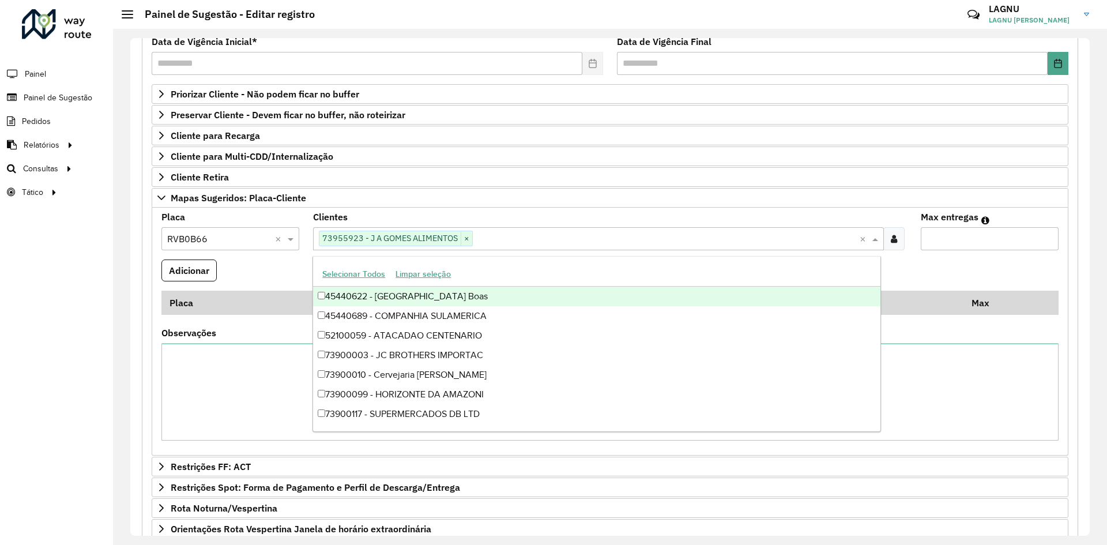
click at [882, 250] on formly-field "Max entregas" at bounding box center [990, 236] width 152 height 47
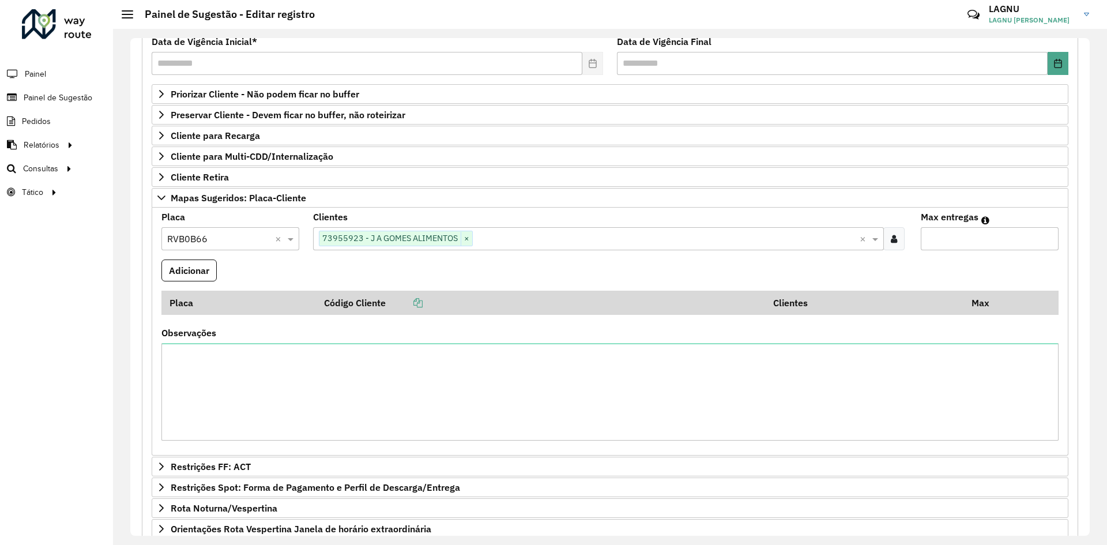
click at [882, 249] on input "Max entregas" at bounding box center [990, 238] width 138 height 23
type input "*"
click at [206, 277] on button "Adicionar" at bounding box center [188, 271] width 55 height 22
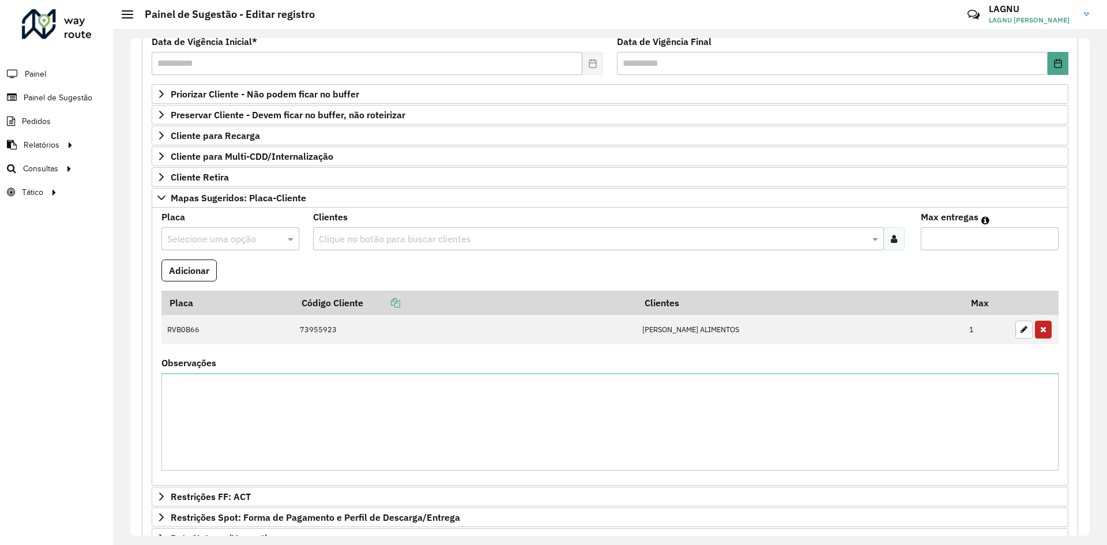
click at [198, 237] on input "text" at bounding box center [218, 239] width 103 height 14
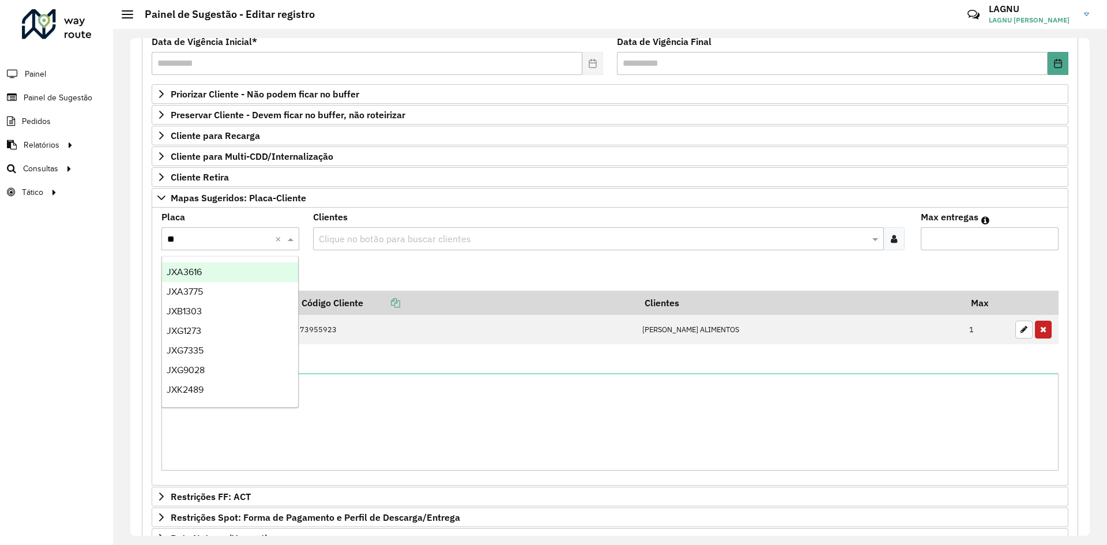
type input "***"
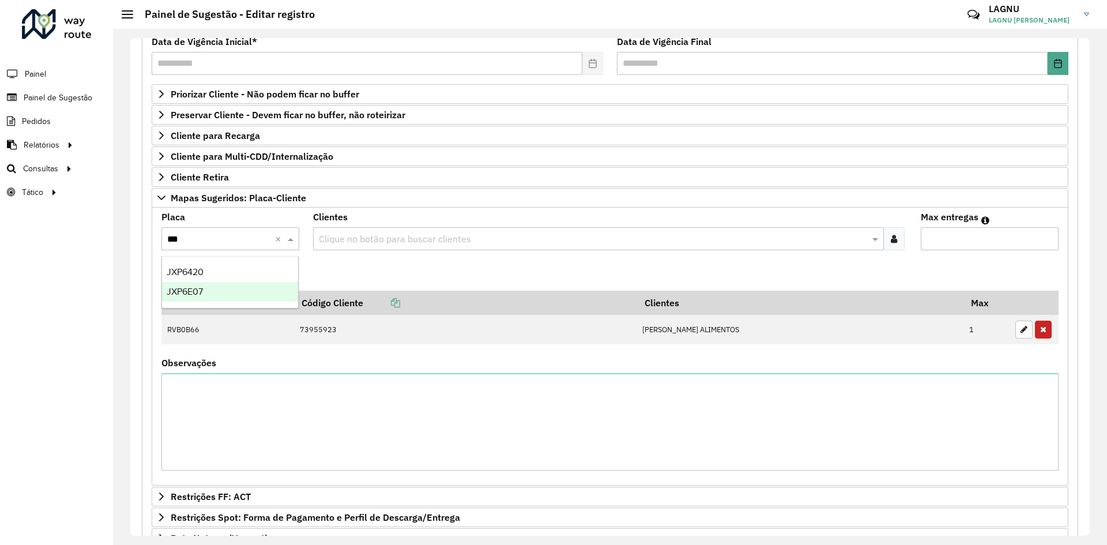
click at [205, 287] on div "JXP6E07" at bounding box center [230, 292] width 136 height 20
click at [346, 242] on input "text" at bounding box center [592, 239] width 553 height 14
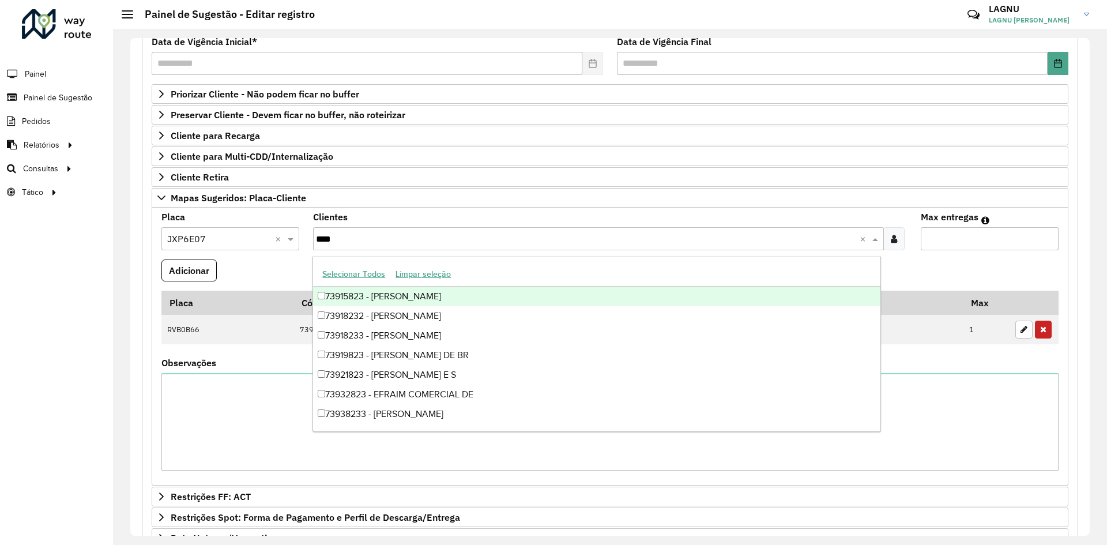
type input "*****"
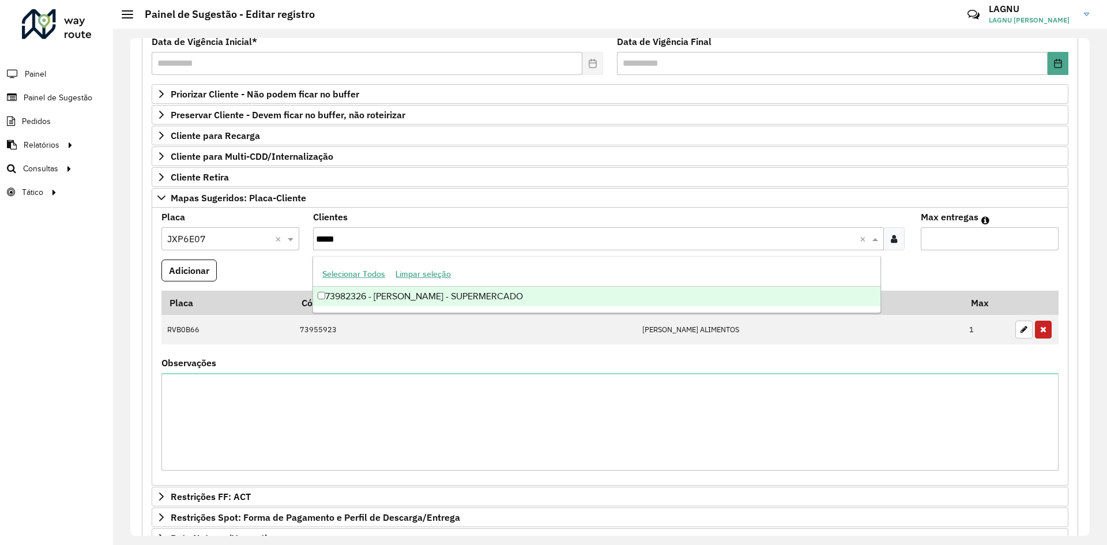
click at [464, 296] on div "73982326 - FRANCISCO ARAUJO DA SILVA - SUPERMERCADO" at bounding box center [596, 297] width 567 height 20
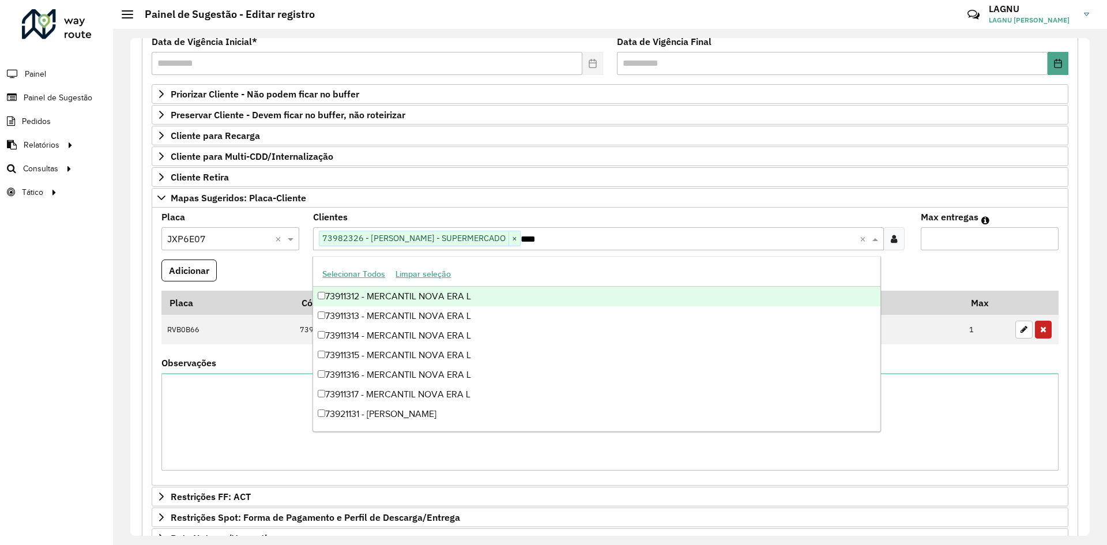
type input "*****"
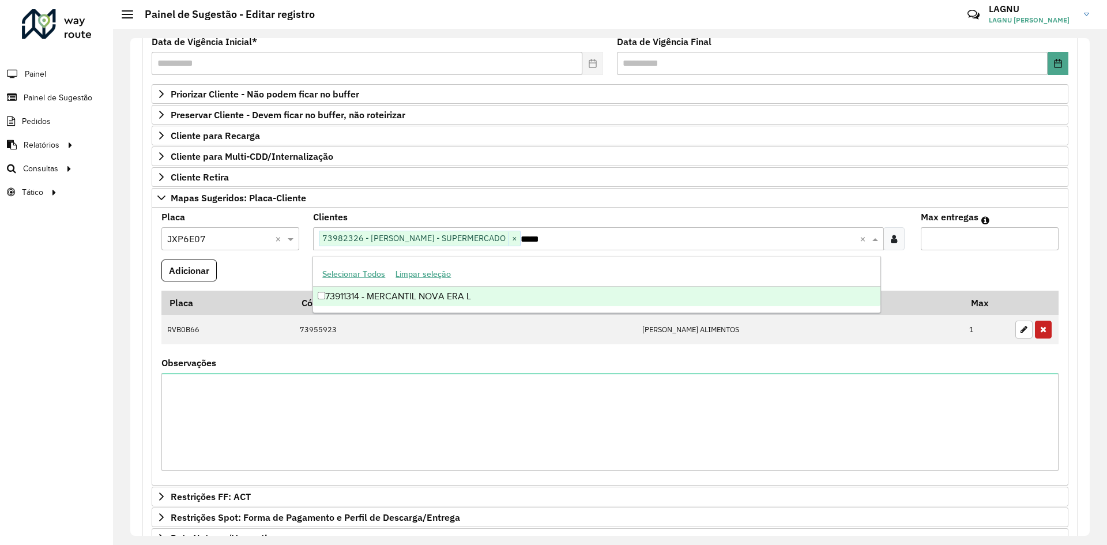
click at [700, 296] on div "73911314 - MERCANTIL NOVA ERA L" at bounding box center [596, 297] width 567 height 20
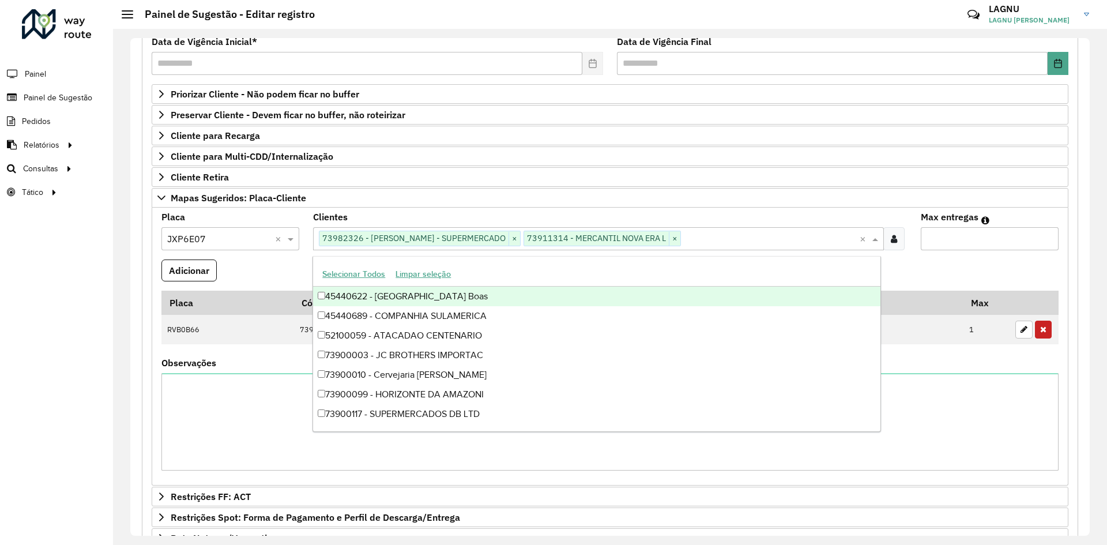
click at [882, 237] on input "Max entregas" at bounding box center [990, 238] width 138 height 23
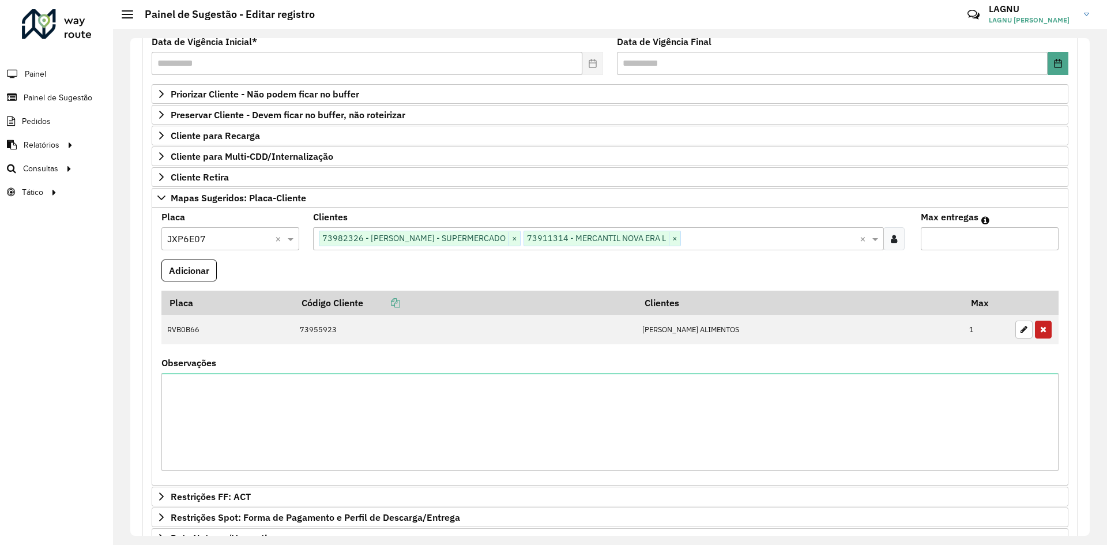
type input "*"
click at [209, 277] on button "Adicionar" at bounding box center [188, 271] width 55 height 22
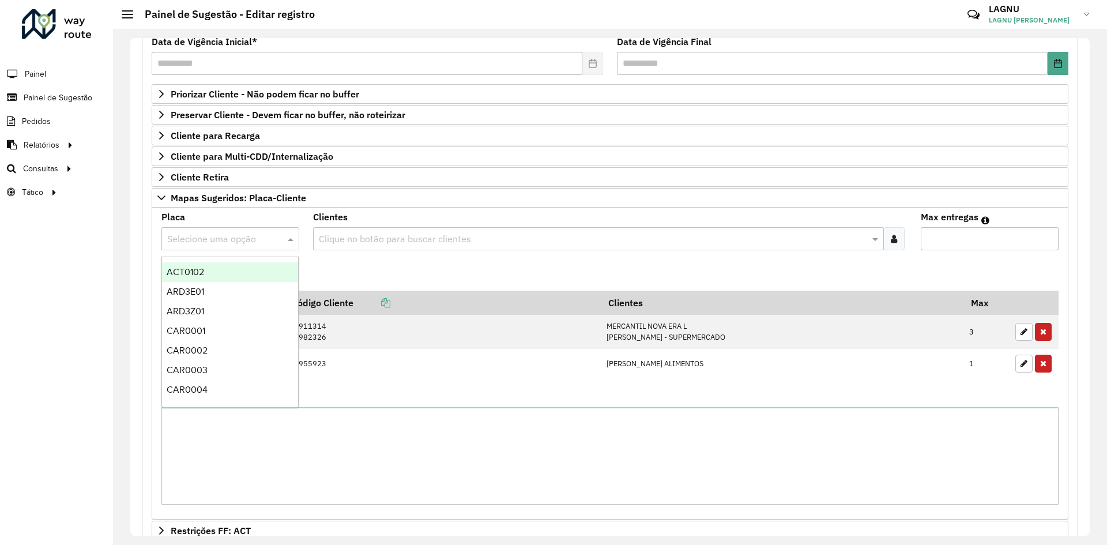
click at [203, 242] on input "text" at bounding box center [218, 239] width 103 height 14
type input "***"
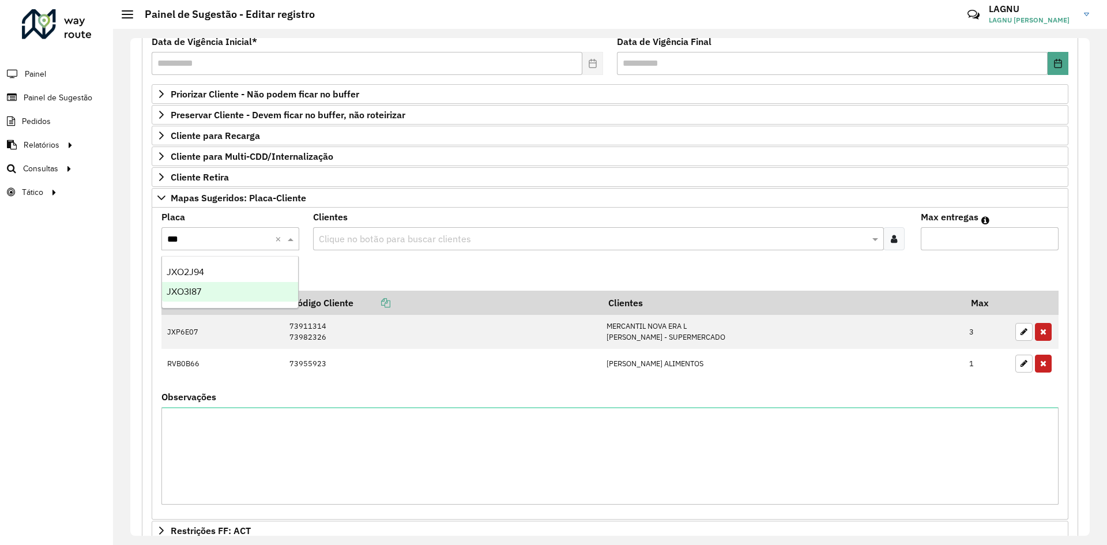
click at [201, 290] on span "JXO3I87" at bounding box center [184, 292] width 35 height 10
click at [387, 230] on div "Clique no botão para buscar clientes" at bounding box center [598, 238] width 570 height 23
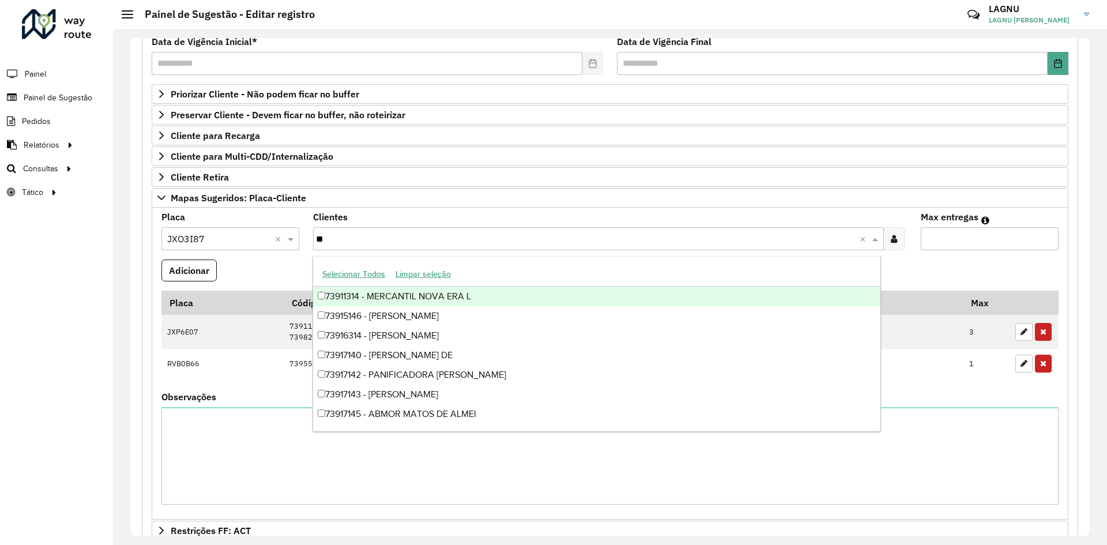
type input "*"
type input "*****"
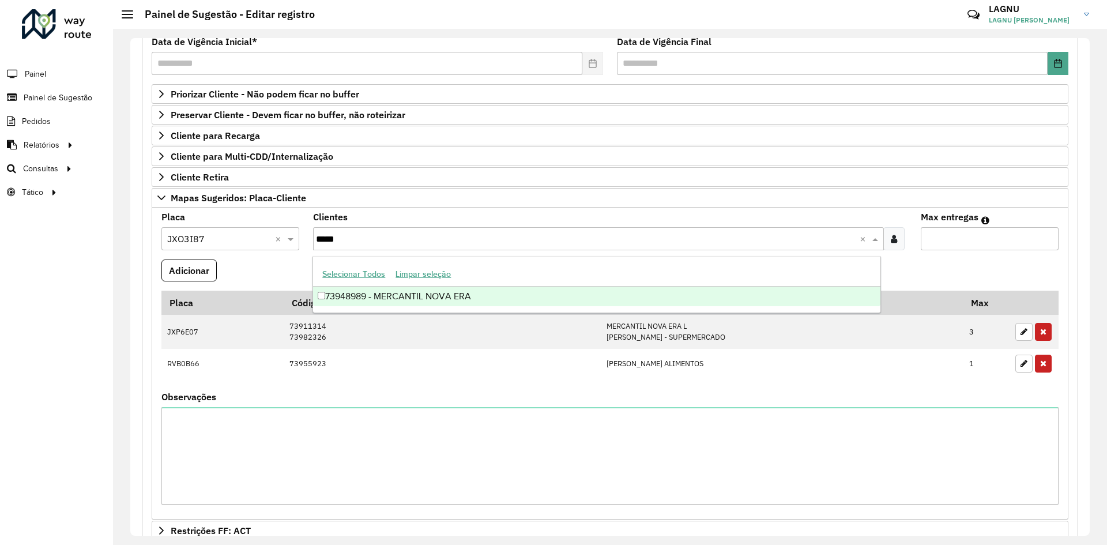
click at [438, 300] on div "73948989 - MERCANTIL NOVA ERA" at bounding box center [596, 297] width 567 height 20
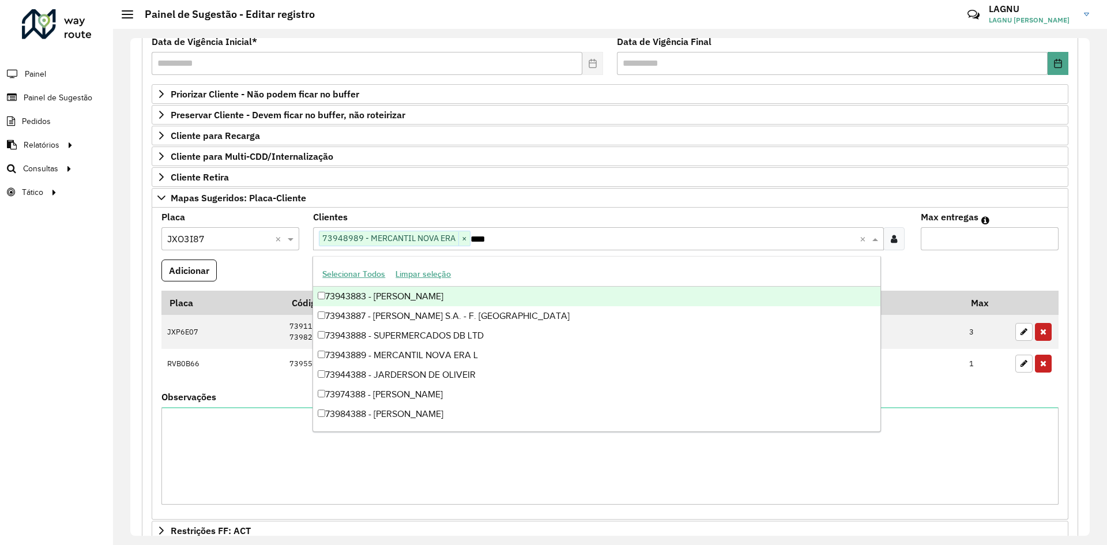
type input "*****"
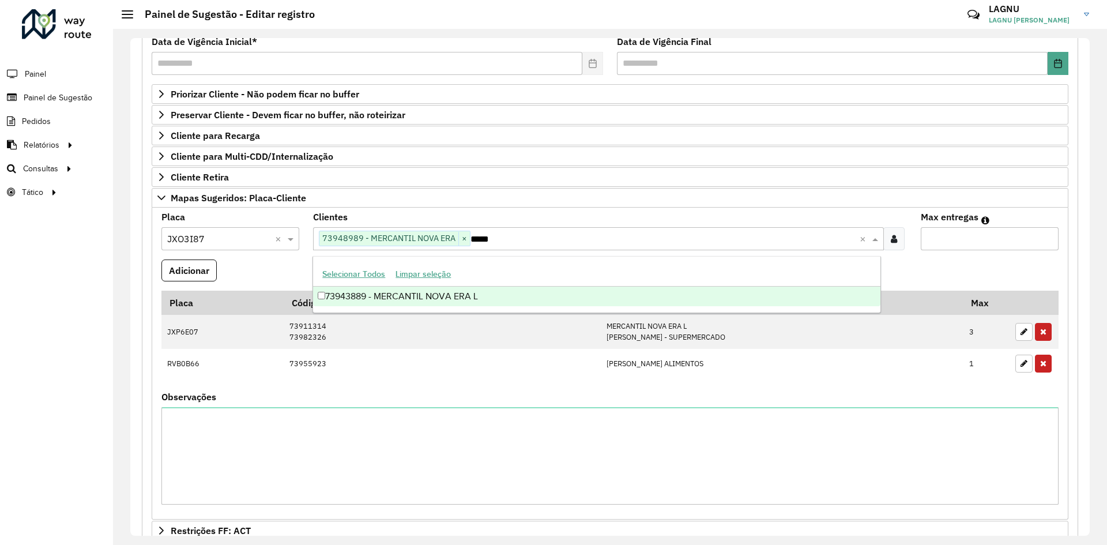
click at [434, 301] on div "73943889 - MERCANTIL NOVA ERA L" at bounding box center [596, 297] width 567 height 20
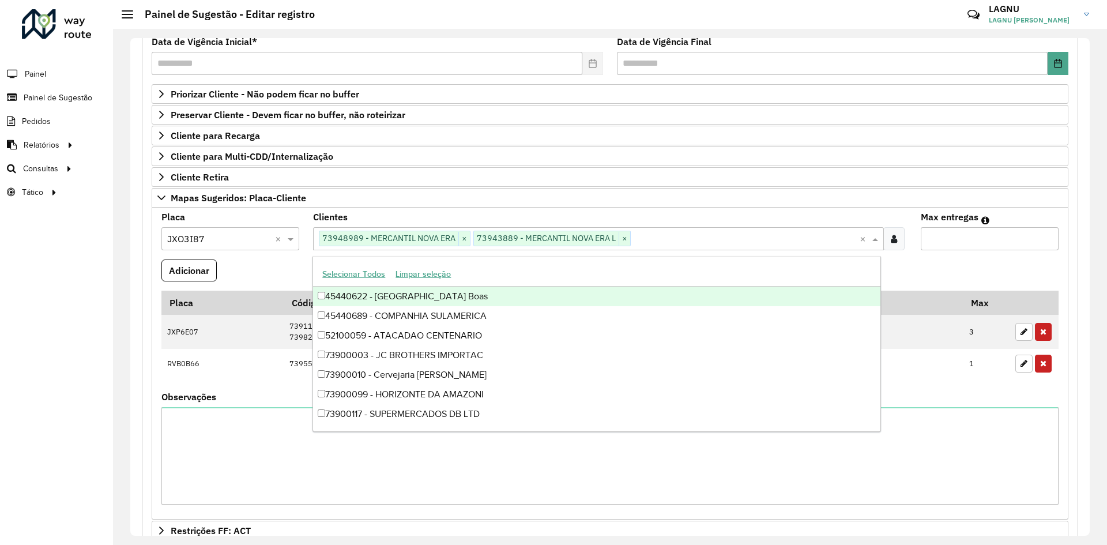
click at [882, 242] on input "Max entregas" at bounding box center [990, 238] width 138 height 23
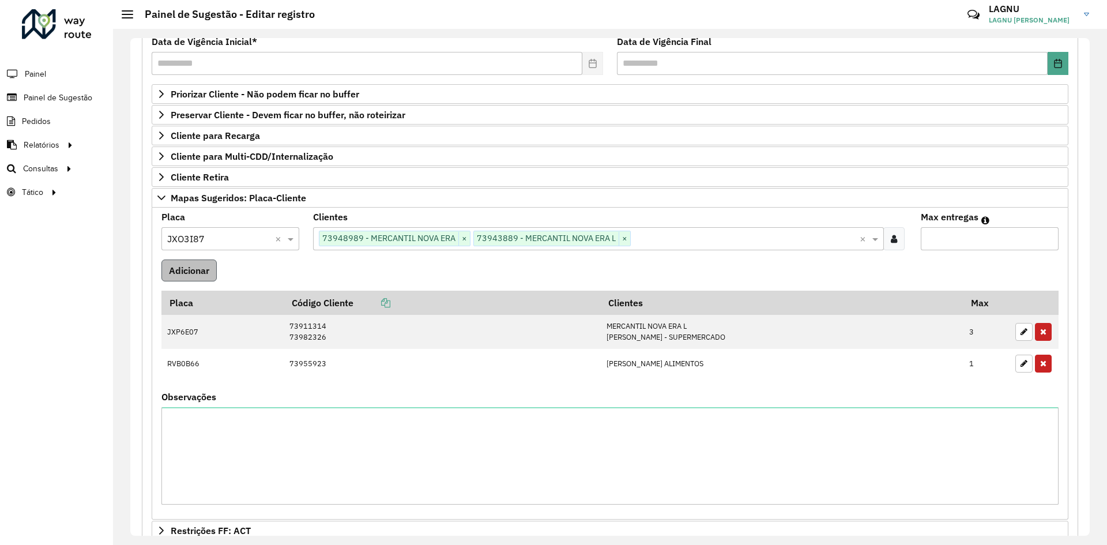
type input "*"
click at [181, 273] on button "Adicionar" at bounding box center [188, 271] width 55 height 22
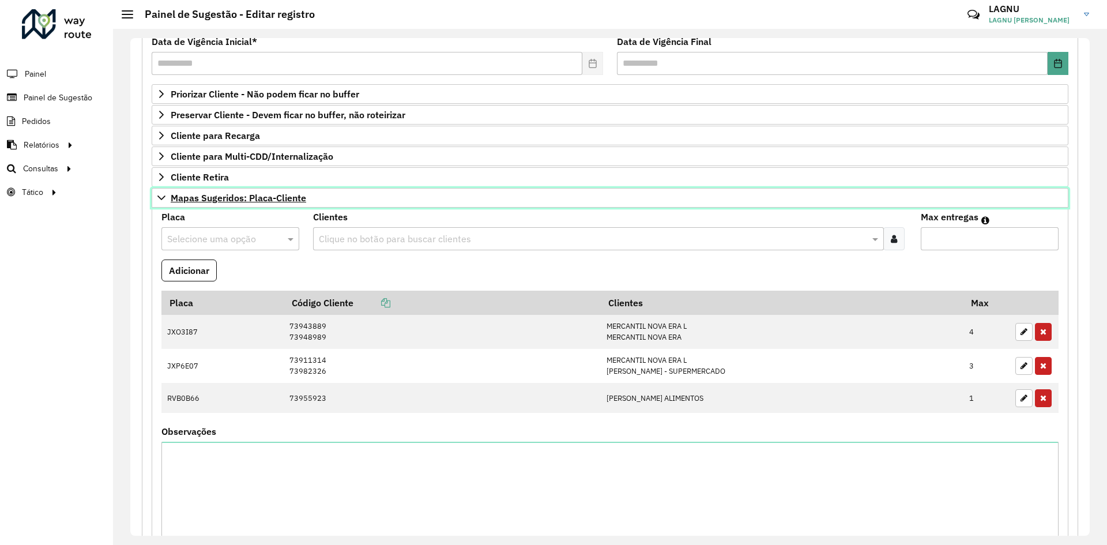
click at [234, 206] on link "Mapas Sugeridos: Placa-Cliente" at bounding box center [610, 198] width 917 height 20
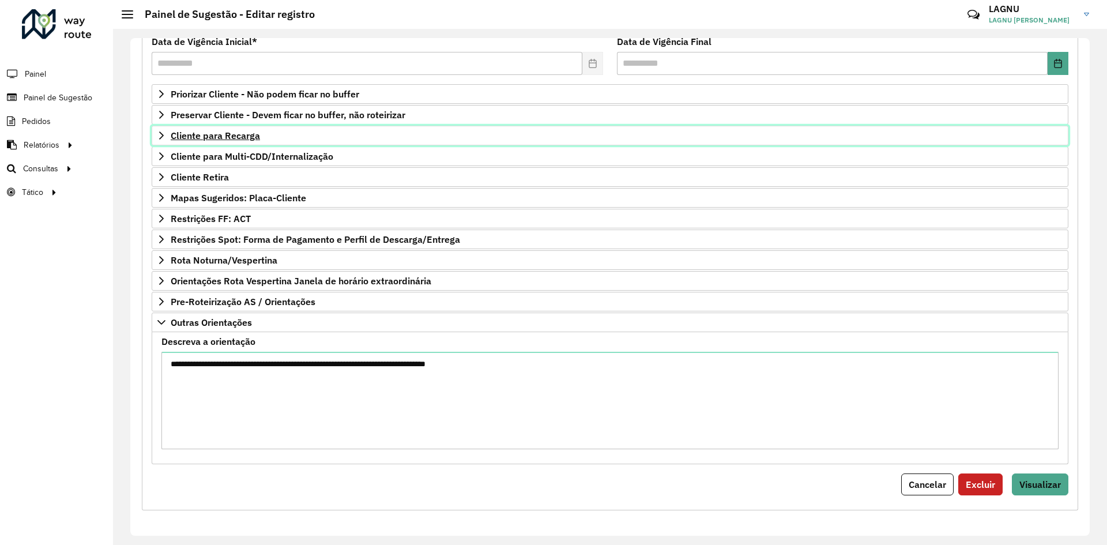
click at [206, 142] on link "Cliente para Recarga" at bounding box center [610, 136] width 917 height 20
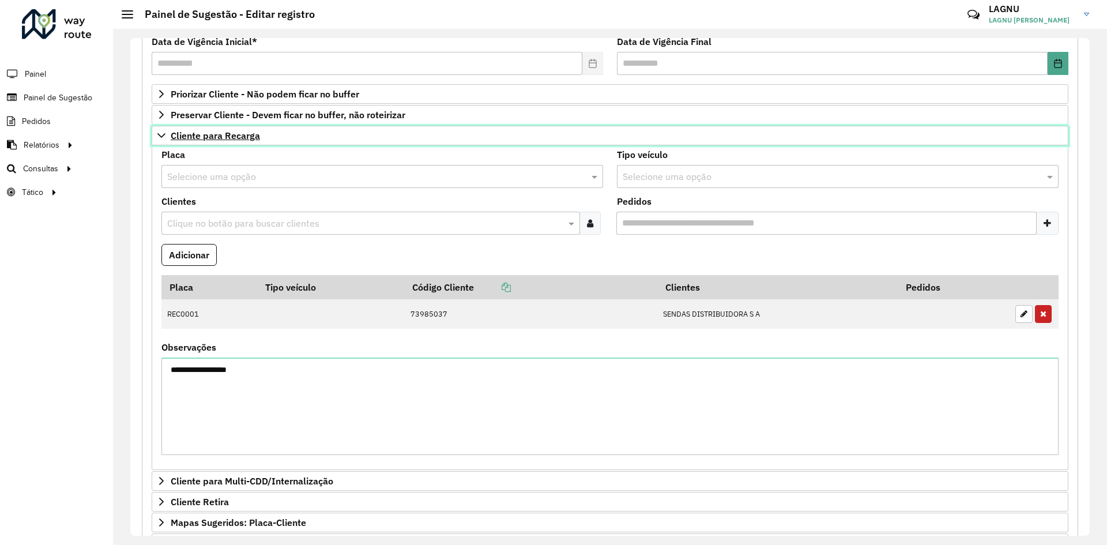
click at [206, 142] on link "Cliente para Recarga" at bounding box center [610, 136] width 917 height 20
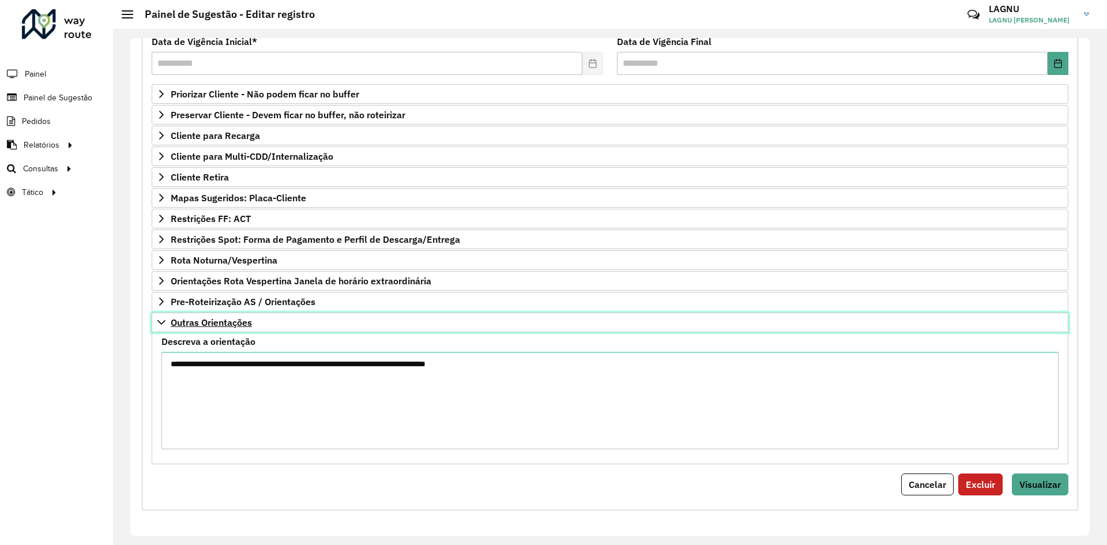
click at [206, 328] on link "Outras Orientações" at bounding box center [610, 323] width 917 height 20
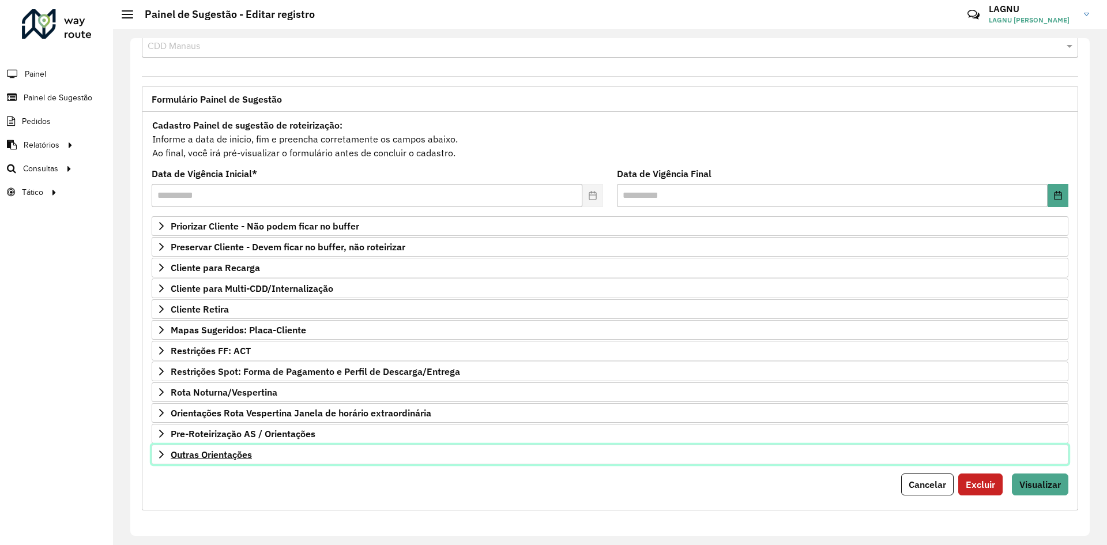
scroll to position [30, 0]
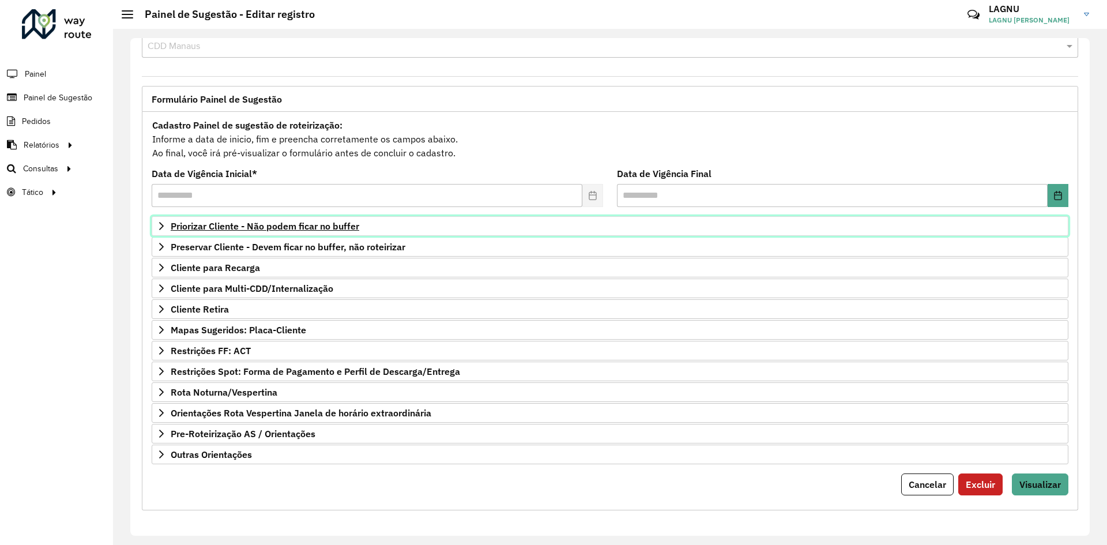
click at [231, 234] on link "Priorizar Cliente - Não podem ficar no buffer" at bounding box center [610, 226] width 917 height 20
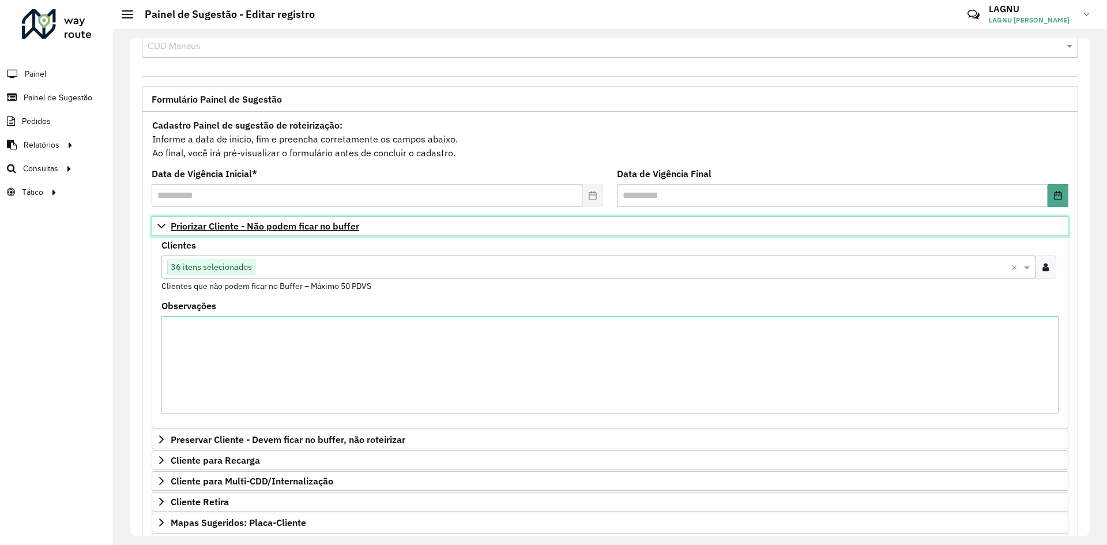
click at [230, 226] on span "Priorizar Cliente - Não podem ficar no buffer" at bounding box center [265, 225] width 189 height 9
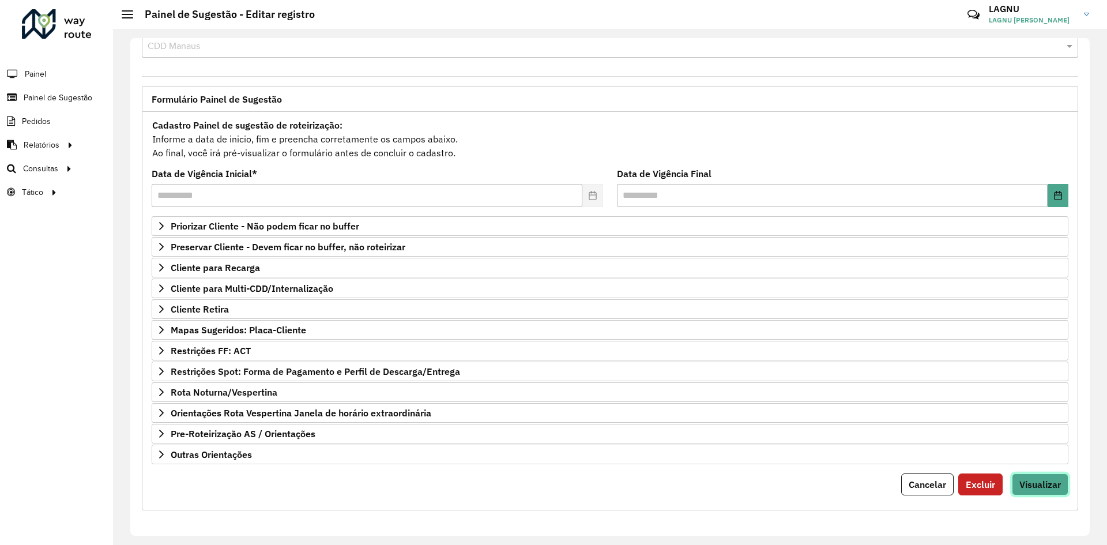
click at [882, 420] on span "Visualizar" at bounding box center [1041, 485] width 42 height 12
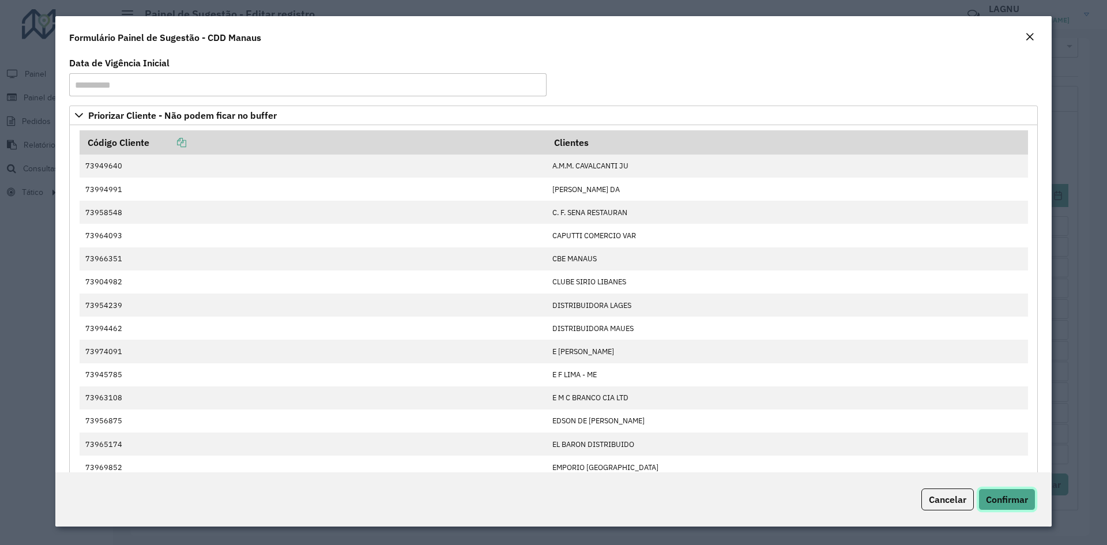
click at [882, 420] on span "Confirmar" at bounding box center [1007, 500] width 42 height 12
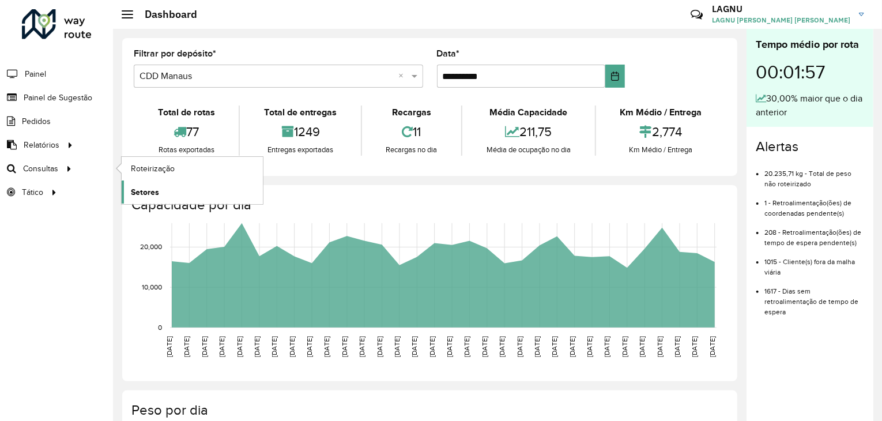
click at [156, 187] on span "Setores" at bounding box center [145, 192] width 28 height 12
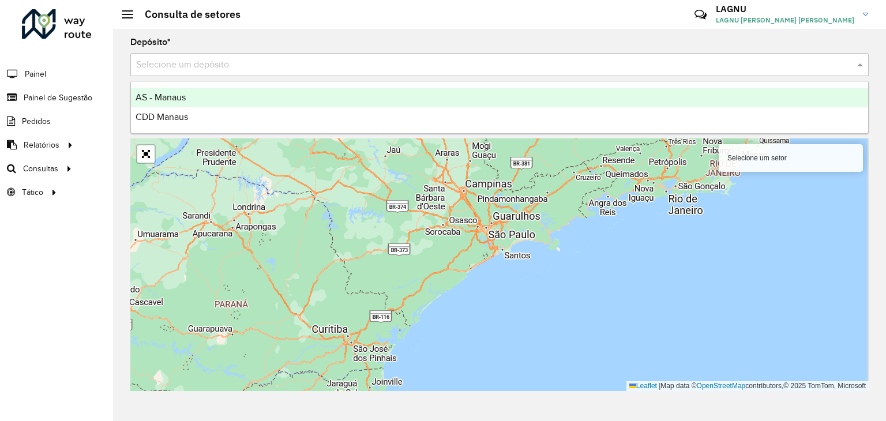
click at [227, 56] on div "Selecione um depósito" at bounding box center [499, 64] width 738 height 23
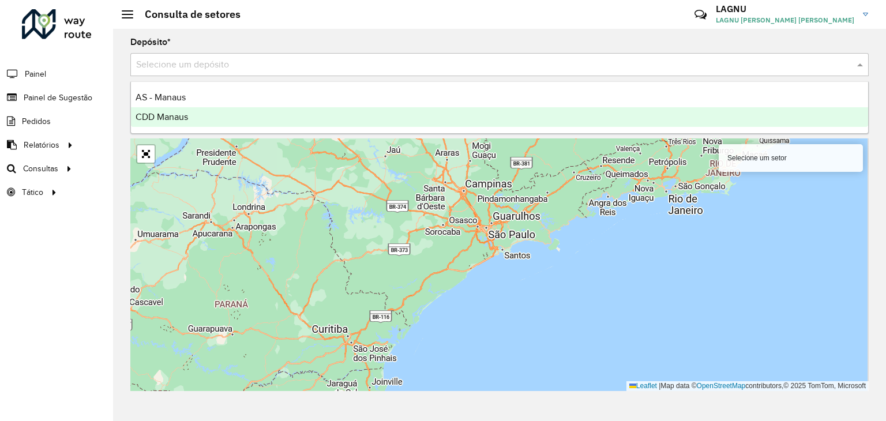
click at [215, 123] on div "CDD Manaus" at bounding box center [499, 117] width 737 height 20
